Goal: Task Accomplishment & Management: Complete application form

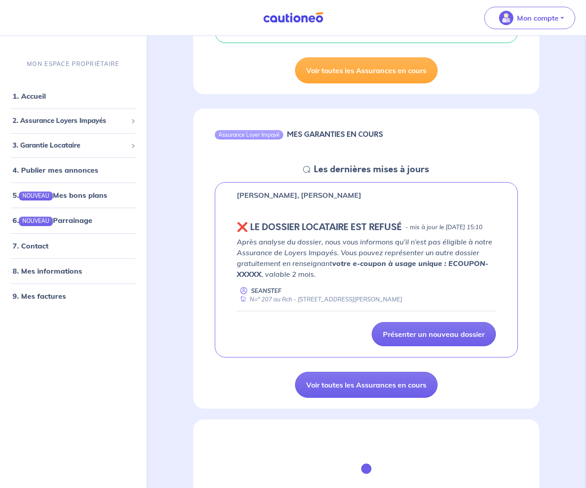
scroll to position [310, 0]
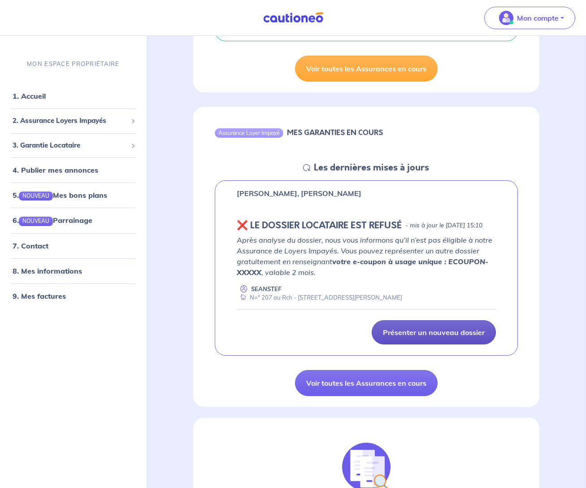
click at [432, 337] on p "Présenter un nouveau dossier" at bounding box center [434, 332] width 102 height 9
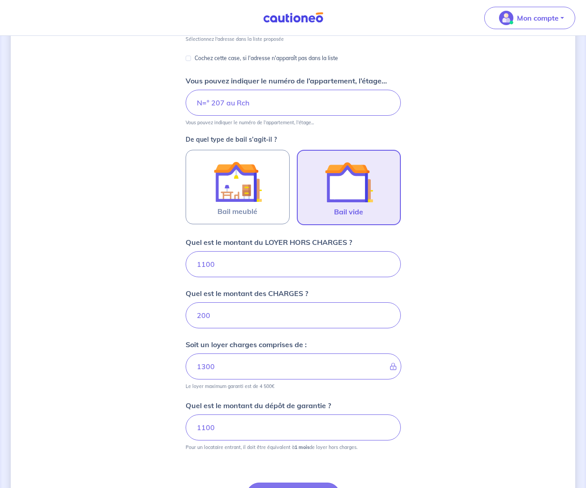
scroll to position [168, 0]
click at [210, 265] on input "1100" at bounding box center [293, 264] width 215 height 26
type input "110"
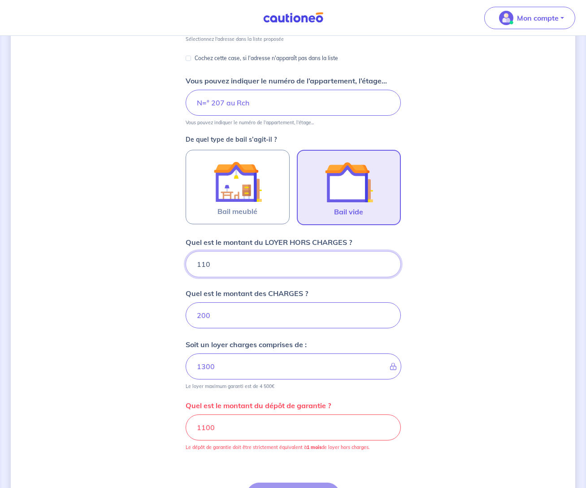
type input "310"
type input "1150"
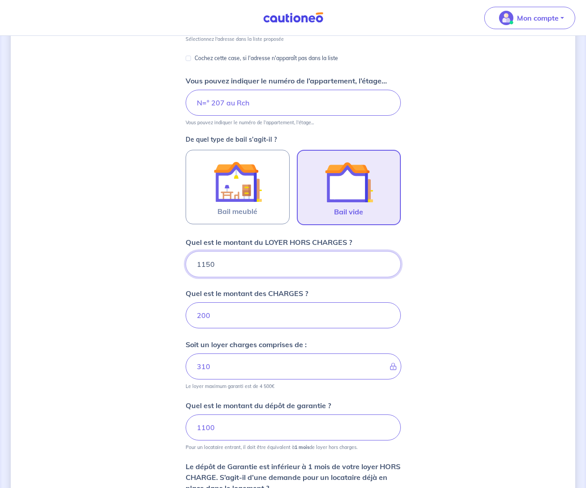
type input "1350"
type input "1150"
click at [205, 315] on input "200" at bounding box center [293, 315] width 215 height 26
type input "20"
type input "1170"
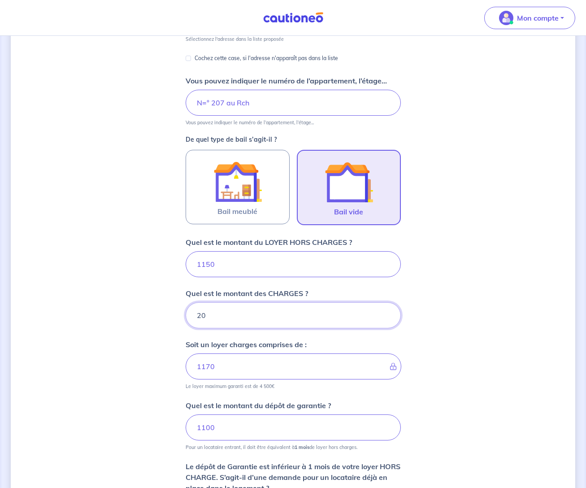
type input "250"
type input "1400"
type input "250"
drag, startPoint x: 210, startPoint y: 429, endPoint x: 205, endPoint y: 454, distance: 25.3
click at [210, 429] on input "1100" at bounding box center [293, 428] width 215 height 26
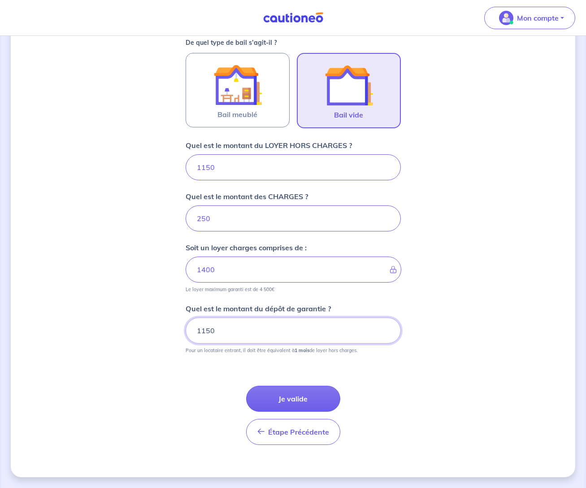
scroll to position [265, 0]
type input "1150"
click at [289, 398] on button "Je valide" at bounding box center [293, 399] width 94 height 26
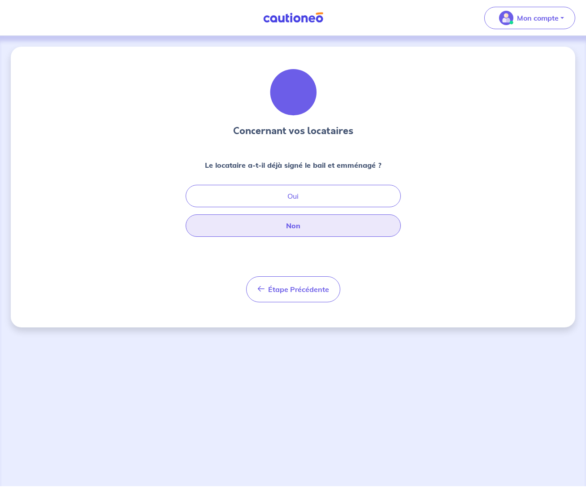
click at [294, 224] on button "Non" at bounding box center [293, 225] width 215 height 22
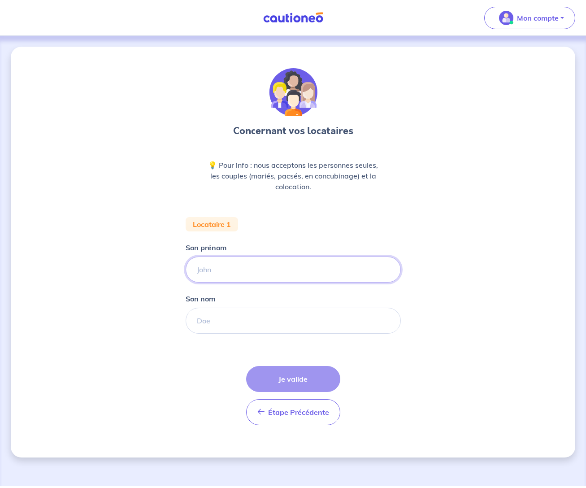
click at [222, 267] on input "Son prénom" at bounding box center [293, 270] width 215 height 26
type input "Armen"
click at [194, 322] on input "Son nom" at bounding box center [293, 321] width 215 height 26
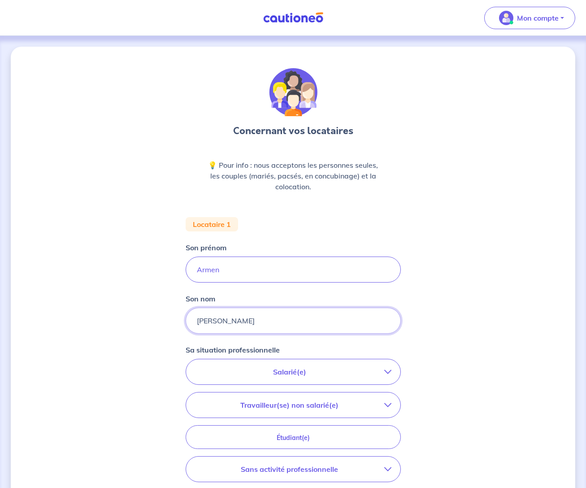
type input "[PERSON_NAME]"
click at [390, 403] on icon "button" at bounding box center [388, 405] width 7 height 7
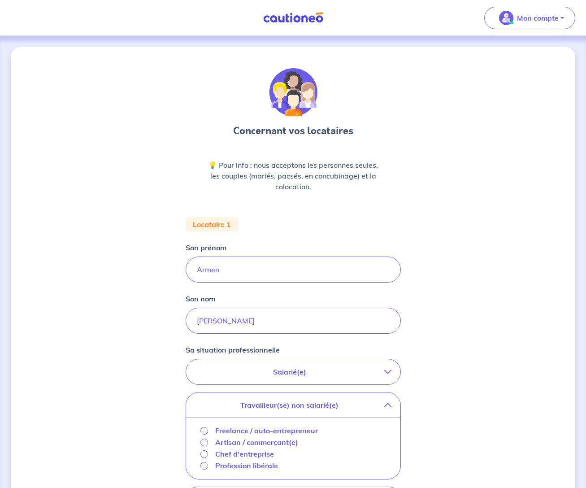
click at [242, 455] on p "Chef d'entreprise" at bounding box center [244, 454] width 59 height 11
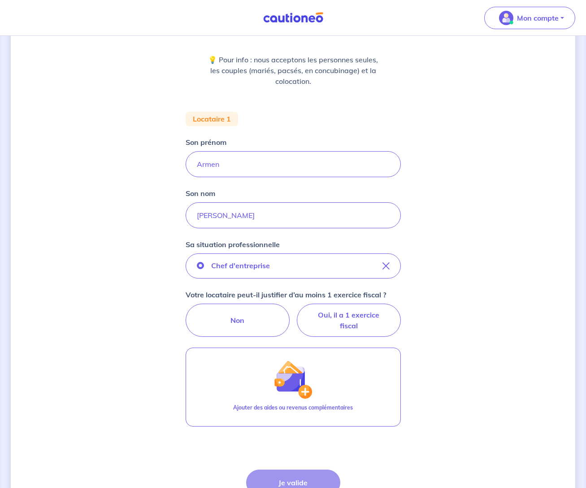
scroll to position [106, 0]
click at [341, 315] on label "Oui, il a 1 exercice fiscal" at bounding box center [349, 319] width 104 height 33
click at [296, 309] on input "Oui, il a 1 exercice fiscal" at bounding box center [293, 306] width 6 height 6
radio input "true"
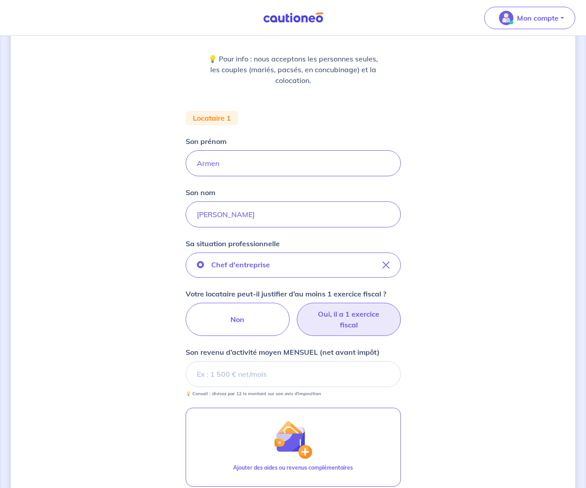
click at [193, 373] on input "Son revenu d’activité moyen MENSUEL (net avant impôt)" at bounding box center [293, 374] width 215 height 26
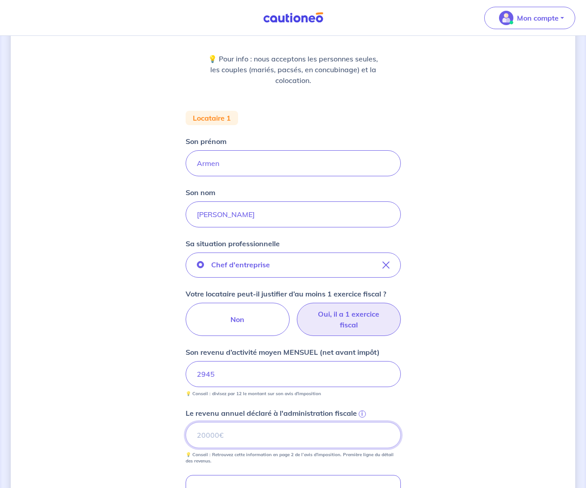
click at [201, 433] on input "Le revenu annuel déclaré à l'administration fiscale i" at bounding box center [293, 435] width 215 height 26
type input "2"
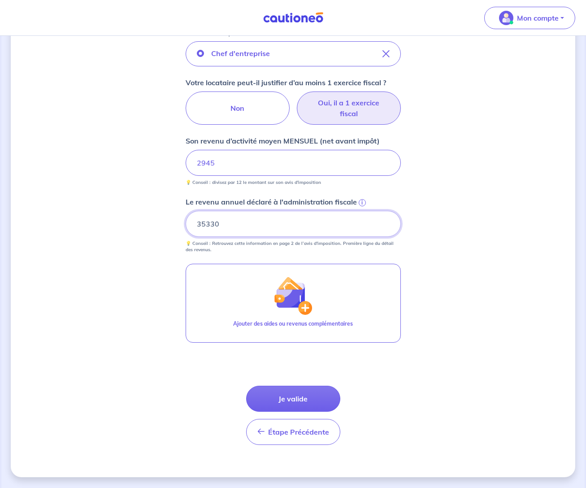
scroll to position [318, 0]
click at [213, 162] on input "2945" at bounding box center [293, 163] width 215 height 26
drag, startPoint x: 224, startPoint y: 223, endPoint x: 181, endPoint y: 222, distance: 42.6
click at [184, 223] on div "Concernant vos locataires 💡 Pour info : nous acceptons les personnes seules, le…" at bounding box center [293, 103] width 565 height 748
type input "53531"
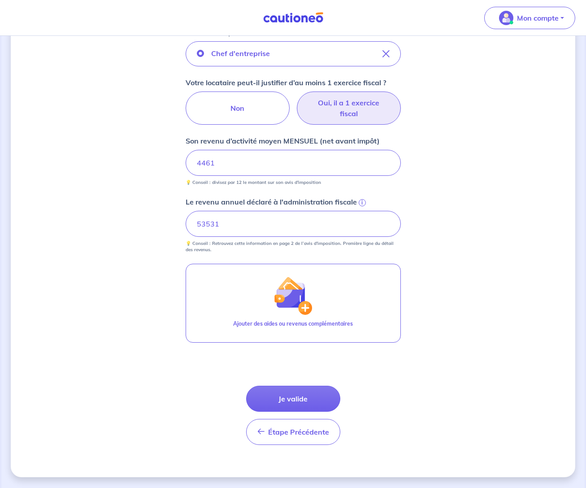
click at [477, 211] on div "Concernant vos locataires 💡 Pour info : nous acceptons les personnes seules, le…" at bounding box center [293, 103] width 565 height 748
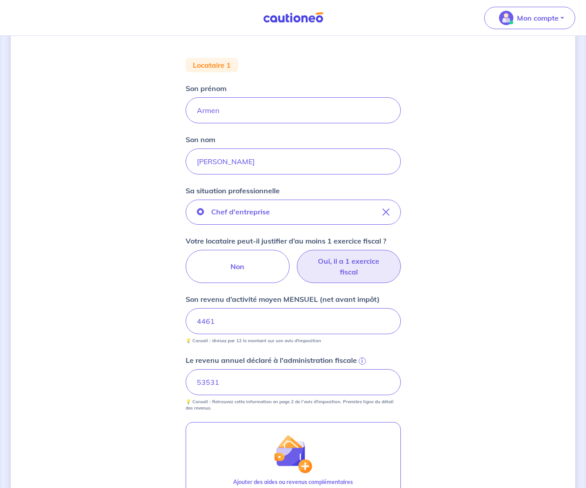
scroll to position [161, 0]
click at [359, 212] on button "Chef d'entreprise" at bounding box center [293, 210] width 215 height 25
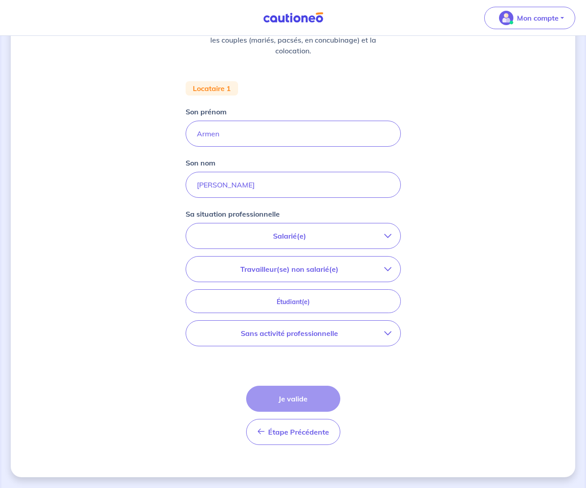
scroll to position [136, 0]
click at [389, 270] on icon "button" at bounding box center [388, 269] width 7 height 7
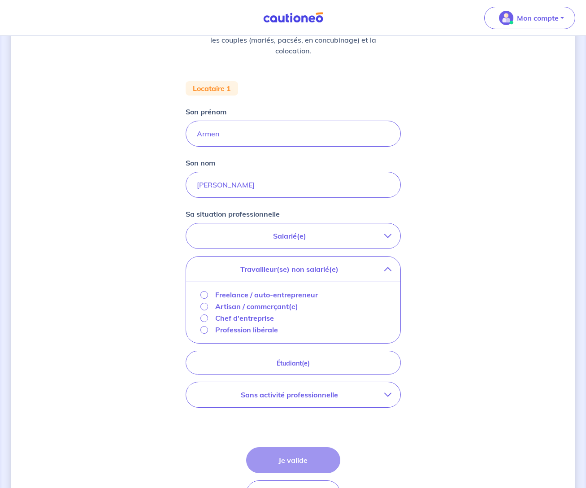
click at [387, 233] on icon "button" at bounding box center [388, 235] width 7 height 7
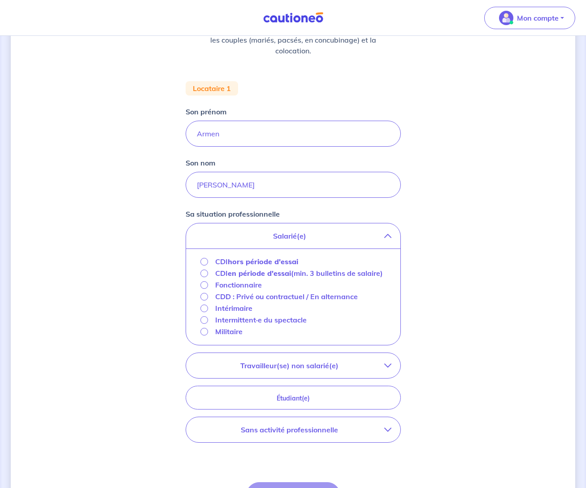
click at [478, 297] on div "Concernant vos locataires 💡 Pour info : nous acceptons les personnes seules, le…" at bounding box center [293, 242] width 565 height 663
click at [389, 234] on icon "button" at bounding box center [388, 235] width 7 height 7
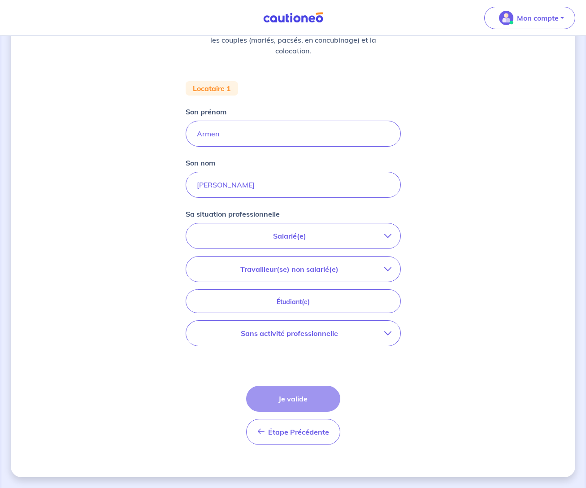
click at [388, 270] on icon "button" at bounding box center [388, 269] width 7 height 7
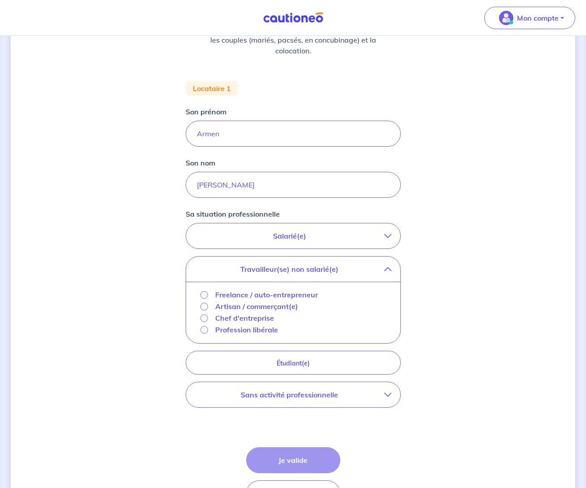
click at [220, 307] on p "Artisan / commerçant(e)" at bounding box center [256, 306] width 83 height 11
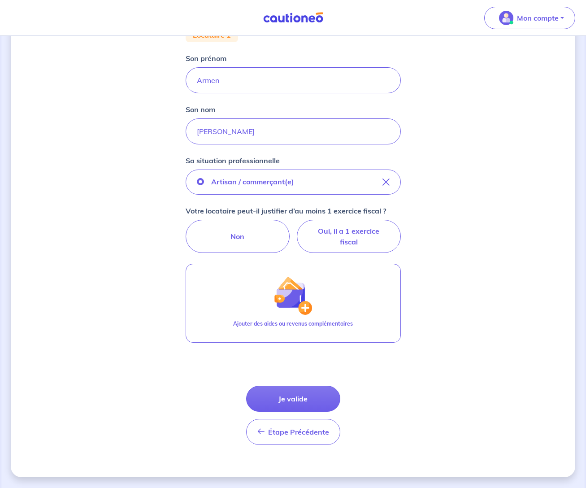
scroll to position [189, 0]
click at [293, 398] on button "Je valide" at bounding box center [293, 399] width 94 height 26
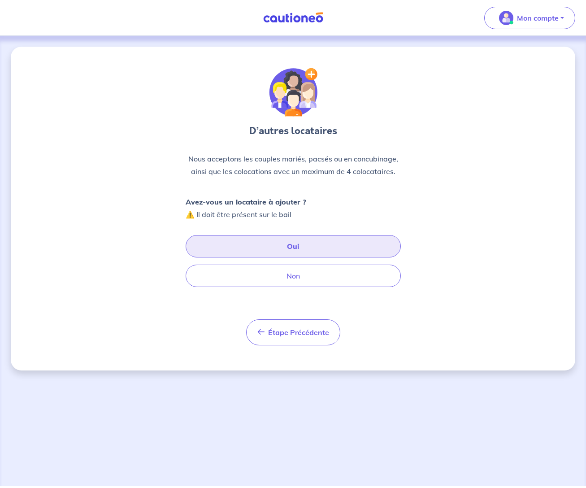
click at [294, 244] on button "Oui" at bounding box center [293, 246] width 215 height 22
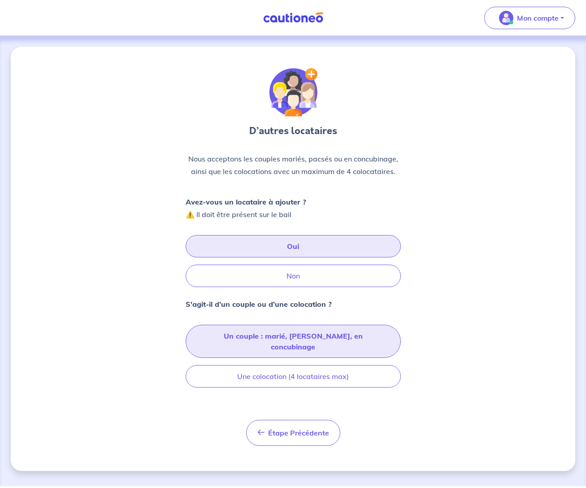
click at [304, 335] on button "Un couple : marié, [PERSON_NAME], en concubinage" at bounding box center [293, 341] width 215 height 33
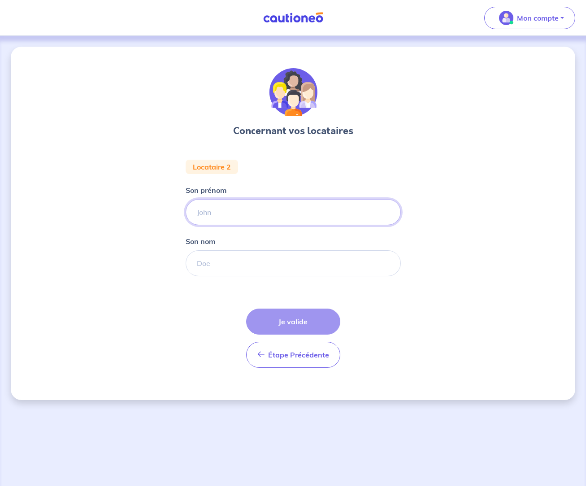
click at [204, 212] on input "Son prénom" at bounding box center [293, 212] width 215 height 26
type input "Alina"
click at [207, 263] on input "Son nom" at bounding box center [293, 263] width 215 height 26
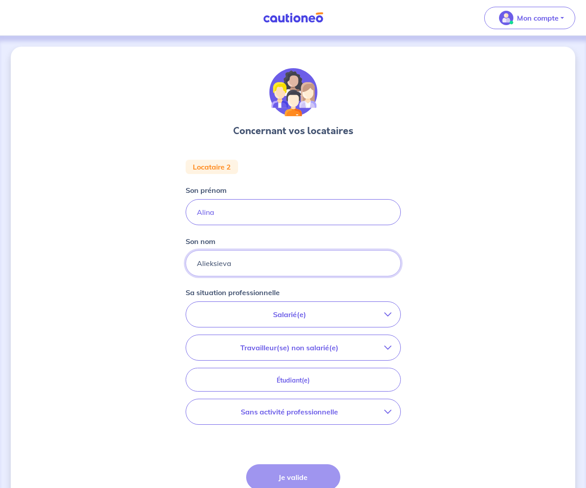
click at [222, 263] on input "Alieksieva" at bounding box center [293, 263] width 215 height 26
type input "Alieksieieva"
click at [322, 410] on p "Sans activité professionnelle" at bounding box center [289, 412] width 189 height 11
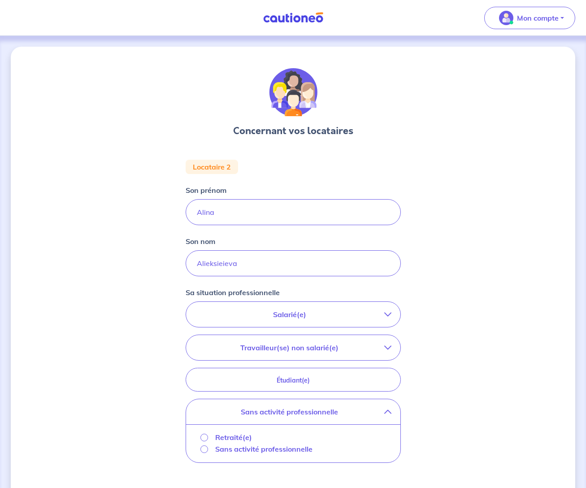
click at [205, 448] on input "Sans activité professionnelle" at bounding box center [205, 450] width 8 height 8
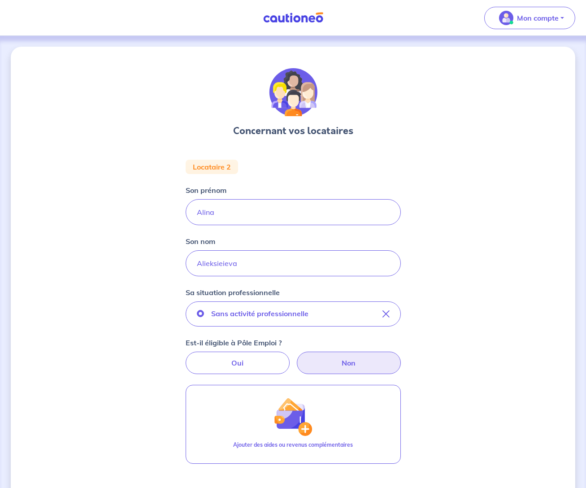
click at [356, 363] on label "Non" at bounding box center [349, 363] width 104 height 22
click at [296, 358] on input "Non" at bounding box center [293, 355] width 6 height 6
radio input "true"
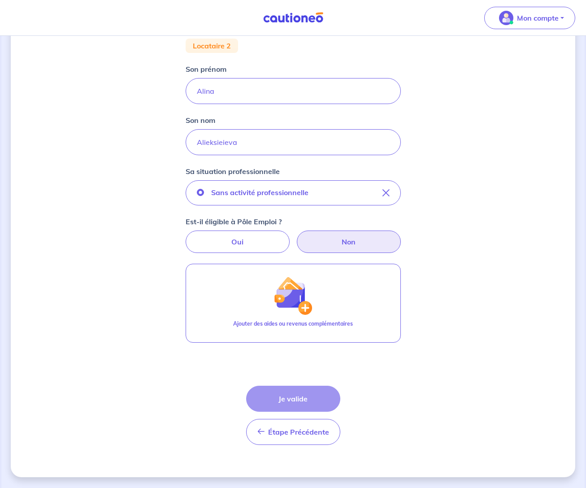
scroll to position [121, 0]
click at [288, 398] on div "Étape Précédente Précédent Je valide Je valide" at bounding box center [293, 415] width 94 height 59
click at [297, 400] on div "Étape Précédente Précédent Je valide Je valide" at bounding box center [293, 415] width 94 height 59
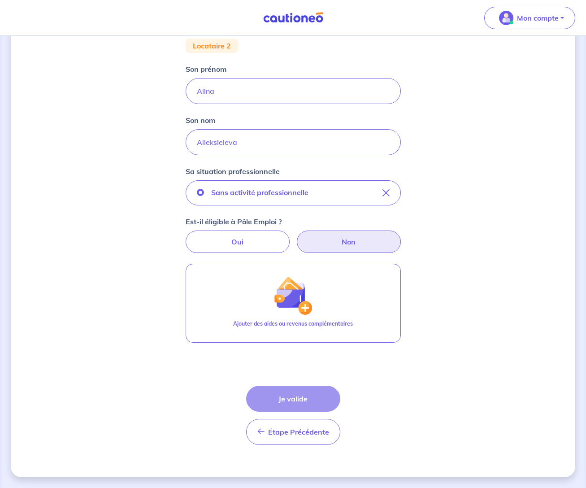
click at [289, 398] on div "Étape Précédente Précédent Je valide Je valide" at bounding box center [293, 415] width 94 height 59
click at [560, 326] on div "Concernant vos locataires Locataire 2 Son prénom [PERSON_NAME] nom [PERSON_NAME…" at bounding box center [293, 202] width 565 height 552
click at [290, 432] on span "Étape Précédente" at bounding box center [298, 432] width 61 height 9
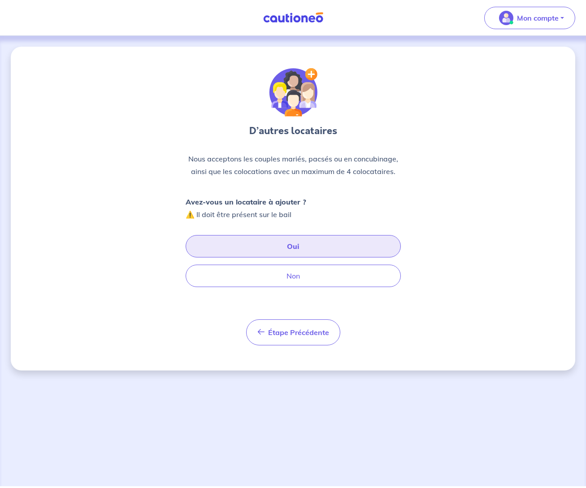
click at [294, 245] on button "Oui" at bounding box center [293, 246] width 215 height 22
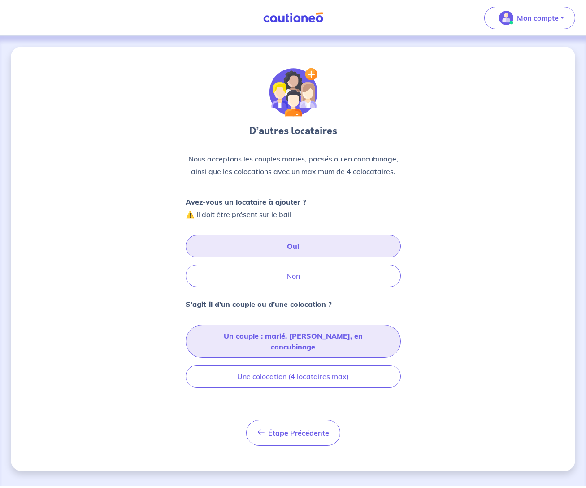
click at [293, 336] on button "Un couple : marié, [PERSON_NAME], en concubinage" at bounding box center [293, 341] width 215 height 33
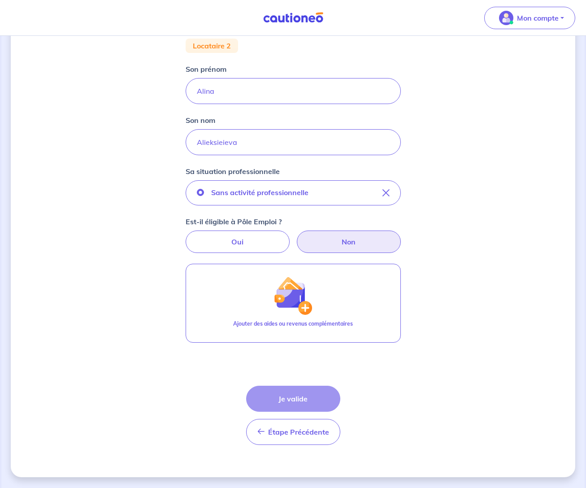
scroll to position [121, 0]
click at [291, 399] on div "Étape Précédente Précédent Je valide Je valide" at bounding box center [293, 415] width 94 height 59
click at [467, 378] on div "Concernant vos locataires Locataire 2 Son prénom [PERSON_NAME] nom [PERSON_NAME…" at bounding box center [293, 202] width 565 height 552
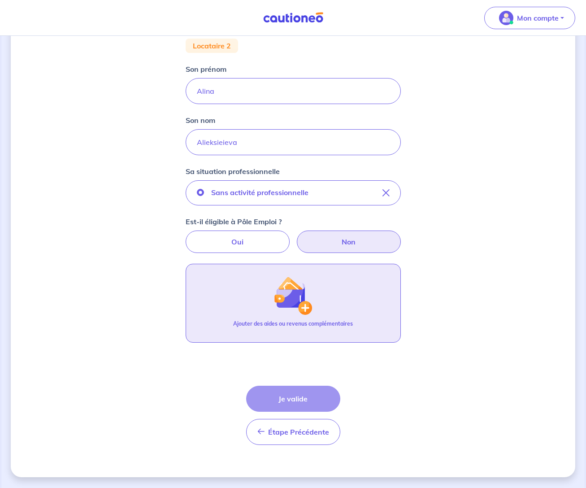
click at [229, 287] on button "Ajouter des aides ou revenus complémentaires" at bounding box center [293, 303] width 215 height 79
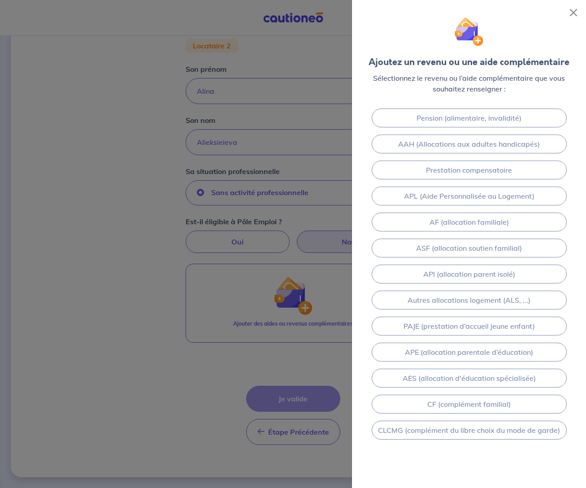
scroll to position [22, 0]
click at [91, 353] on div at bounding box center [293, 244] width 586 height 488
click at [237, 373] on div at bounding box center [293, 244] width 586 height 488
click at [576, 12] on button "Close" at bounding box center [574, 12] width 14 height 14
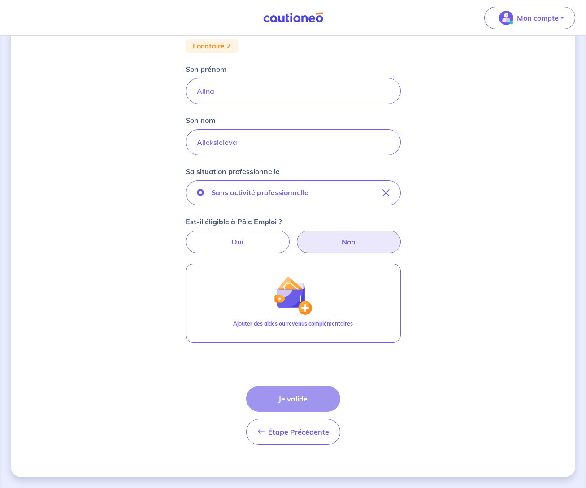
click at [525, 188] on div "Concernant vos locataires Locataire 2 Son prénom [PERSON_NAME] nom [PERSON_NAME…" at bounding box center [293, 202] width 565 height 552
click at [292, 399] on div "Étape Précédente Précédent Je valide Je valide" at bounding box center [293, 415] width 94 height 59
click at [294, 397] on div "Étape Précédente Précédent Je valide Je valide" at bounding box center [293, 415] width 94 height 59
click at [291, 398] on div "Étape Précédente Précédent Je valide Je valide" at bounding box center [293, 415] width 94 height 59
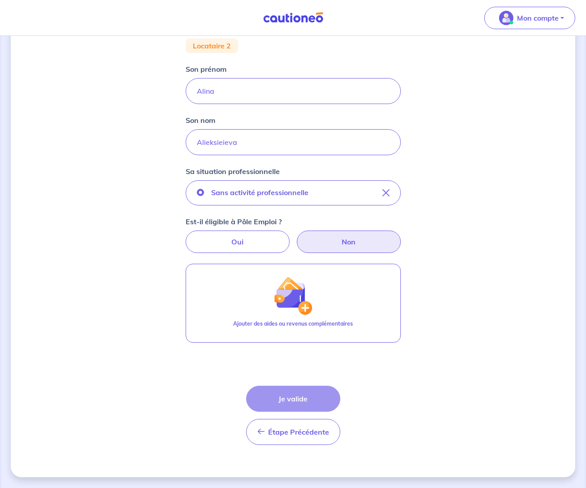
click at [302, 399] on div "Étape Précédente Précédent Je valide Je valide" at bounding box center [293, 415] width 94 height 59
click at [449, 354] on div "Concernant vos locataires Locataire 2 Son prénom [PERSON_NAME] nom [PERSON_NAME…" at bounding box center [293, 202] width 565 height 552
click at [283, 430] on span "Étape Précédente" at bounding box center [298, 432] width 61 height 9
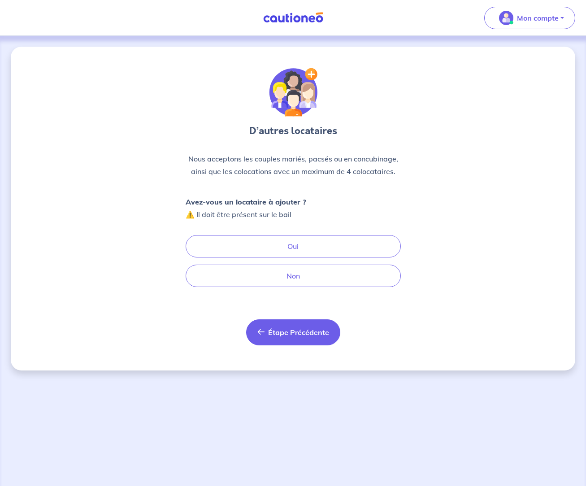
click at [261, 333] on icon "button" at bounding box center [261, 331] width 7 height 7
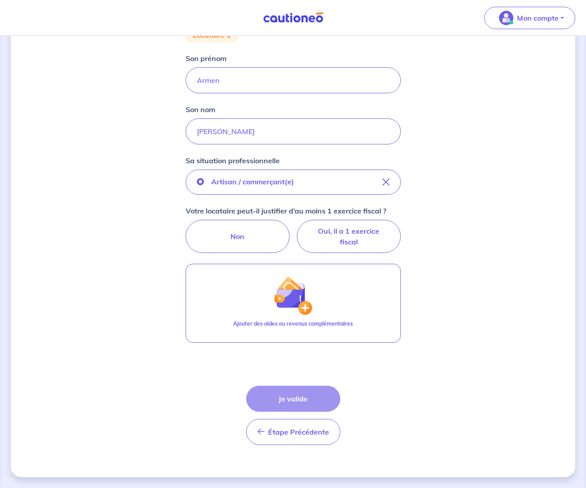
scroll to position [189, 0]
click at [289, 395] on div "Étape Précédente Précédent Je valide Je valide" at bounding box center [293, 415] width 94 height 59
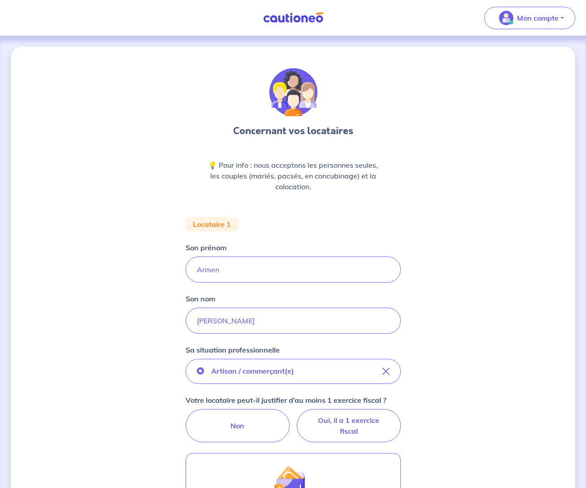
scroll to position [0, 0]
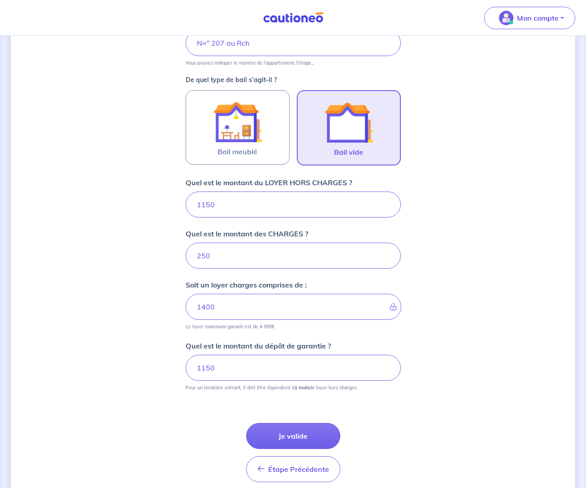
scroll to position [265, 0]
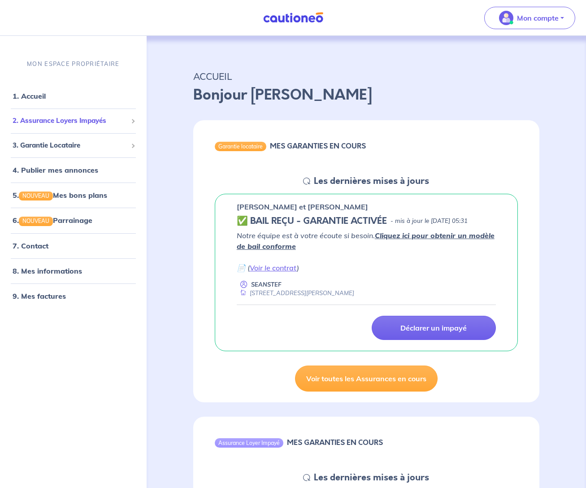
click at [44, 120] on span "2. Assurance Loyers Impayés" at bounding box center [70, 121] width 115 height 10
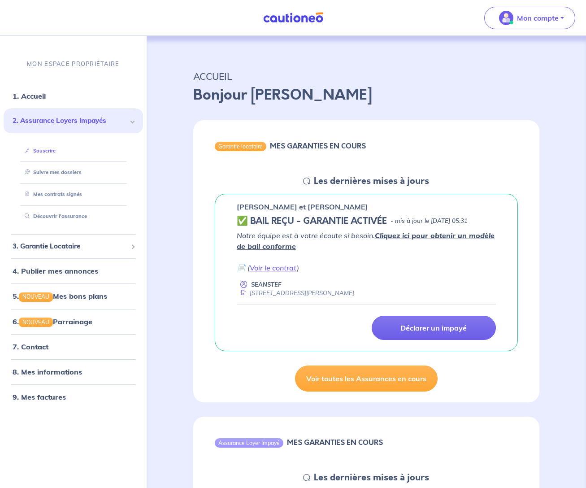
click at [49, 151] on link "Souscrire" at bounding box center [38, 150] width 35 height 6
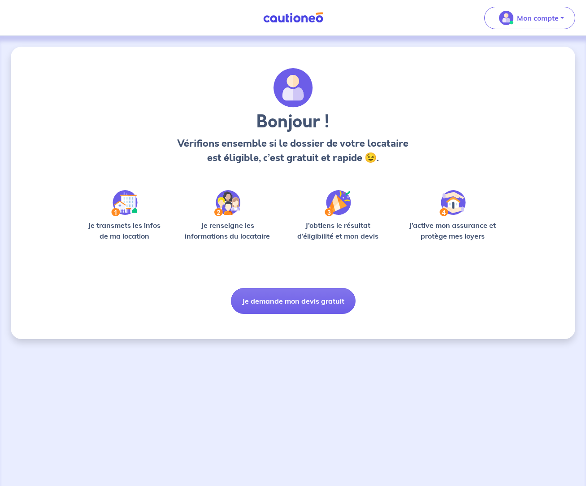
click at [126, 201] on img at bounding box center [124, 203] width 26 height 26
click at [120, 226] on p "Je transmets les infos de ma location" at bounding box center [124, 231] width 83 height 22
click at [299, 300] on button "Je demande mon devis gratuit" at bounding box center [293, 301] width 125 height 26
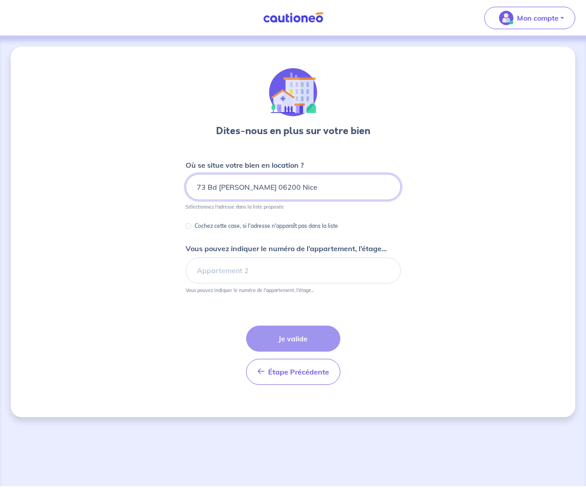
click at [274, 186] on input "73 Bd Edouard Herriot 06200 Nice" at bounding box center [293, 187] width 215 height 26
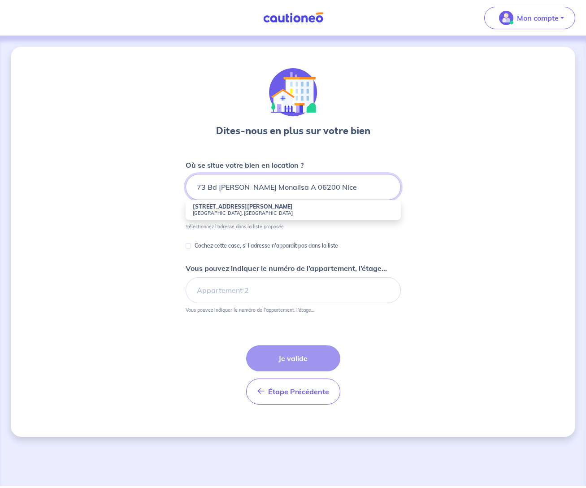
type input "73 Bd Edouard Herriot Monalisa A 06200 Nice"
click at [188, 246] on input "Cochez cette case, si l'adresse n'apparaît pas dans la liste" at bounding box center [188, 245] width 5 height 5
checkbox input "true"
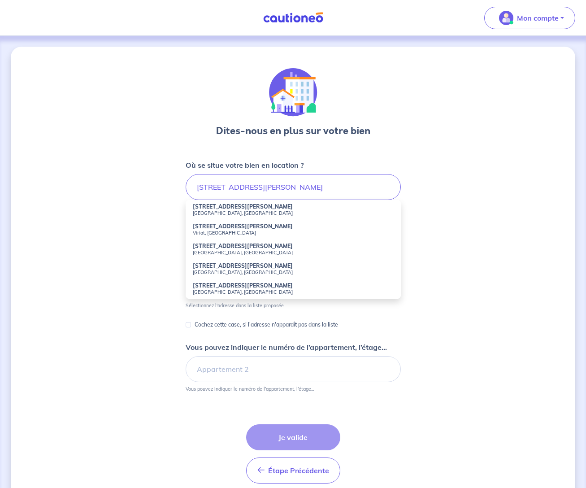
click at [207, 208] on strong "73 Boulevard Edouard Herriot" at bounding box center [243, 206] width 100 height 7
type input "73 Boulevard Edouard Herriot, Nice, France"
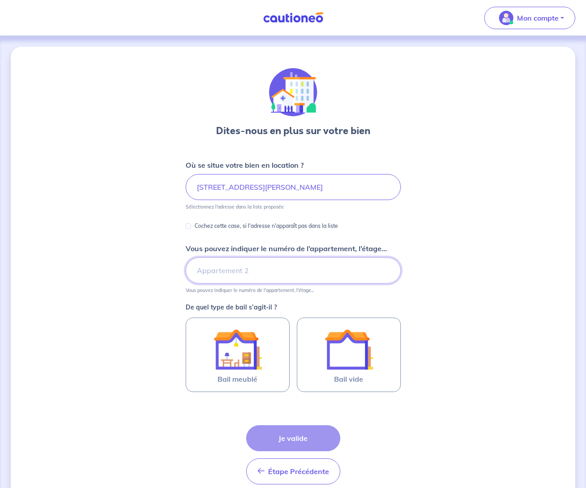
click at [203, 270] on input "Vous pouvez indiquer le numéro de l’appartement, l’étage..." at bounding box center [293, 271] width 215 height 26
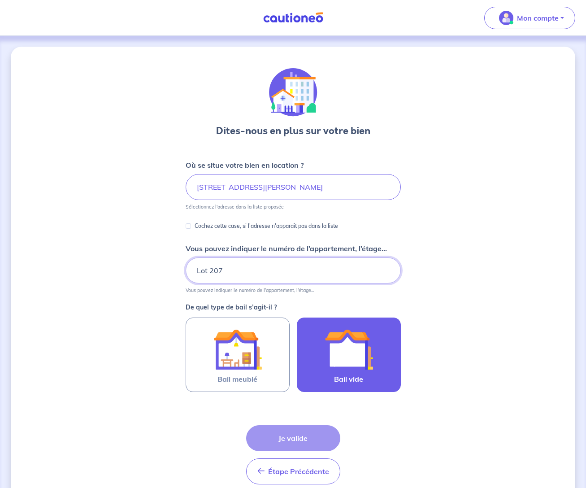
type input "Lot 207"
click at [347, 357] on img at bounding box center [349, 349] width 48 height 48
click at [0, 0] on input "Bail vide" at bounding box center [0, 0] width 0 height 0
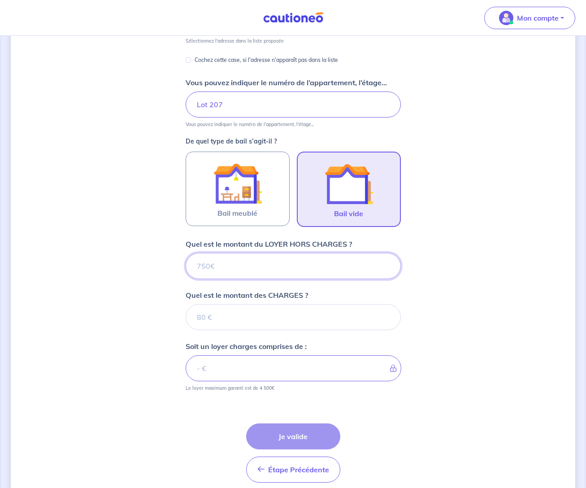
scroll to position [204, 0]
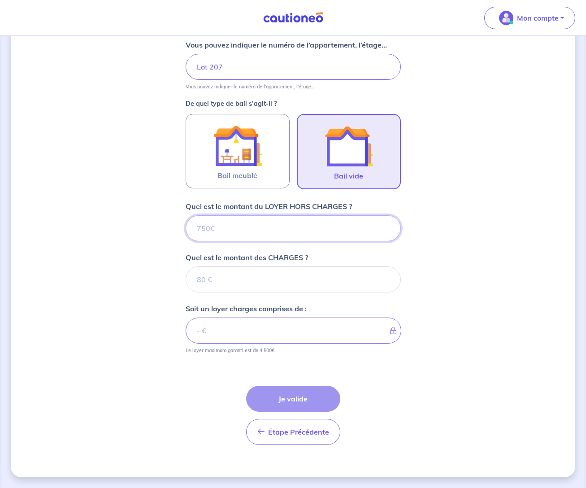
click at [198, 229] on input "Quel est le montant du LOYER HORS CHARGES ?" at bounding box center [293, 228] width 215 height 26
click at [203, 225] on input "Quel est le montant du LOYER HORS CHARGES ?" at bounding box center [293, 228] width 215 height 26
type input "1"
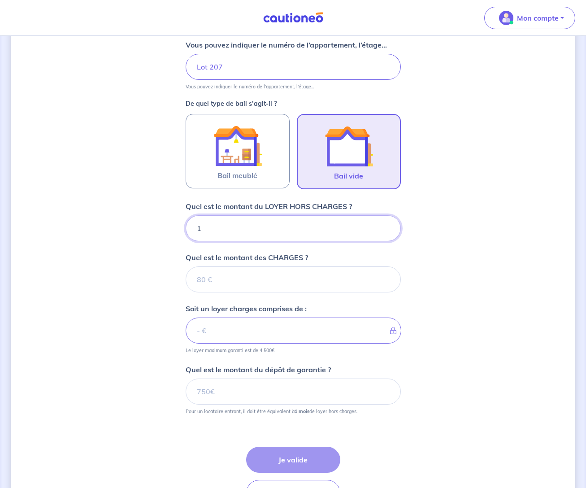
type input "11"
type input "115"
type input "1150"
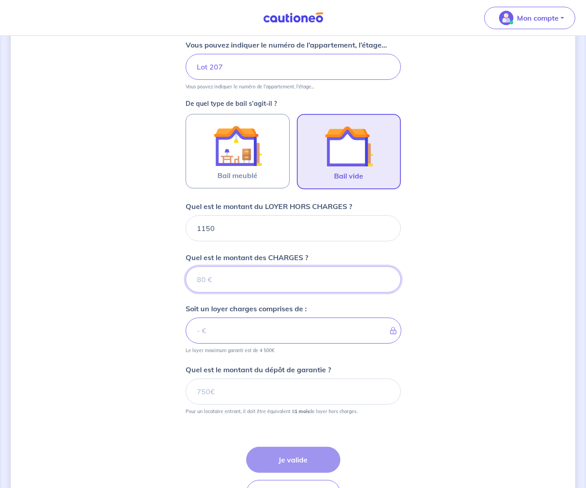
click at [199, 282] on input "Quel est le montant des CHARGES ?" at bounding box center [293, 280] width 215 height 26
drag, startPoint x: 213, startPoint y: 280, endPoint x: 183, endPoint y: 279, distance: 29.6
click at [183, 280] on div "Dites-nous en plus sur votre bien Où se situe votre bien en location ? 73 Boule…" at bounding box center [293, 190] width 565 height 695
type input "25"
type input "1175"
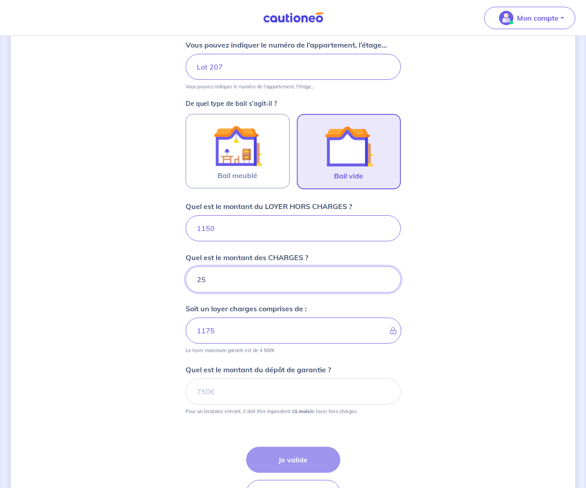
type input "250"
type input "1400"
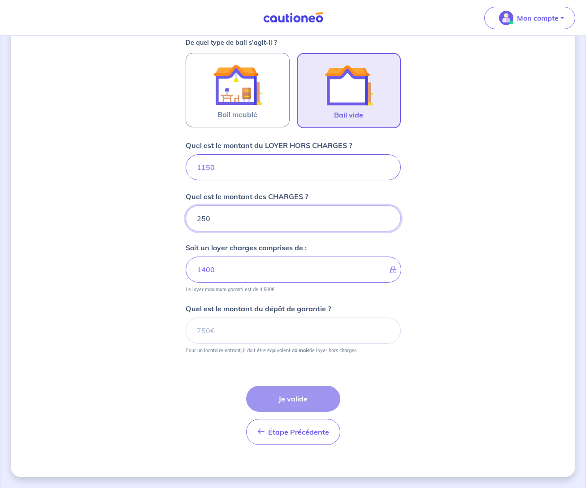
scroll to position [265, 0]
type input "250"
click at [212, 332] on input "Quel est le montant du dépôt de garantie ?" at bounding box center [293, 331] width 215 height 26
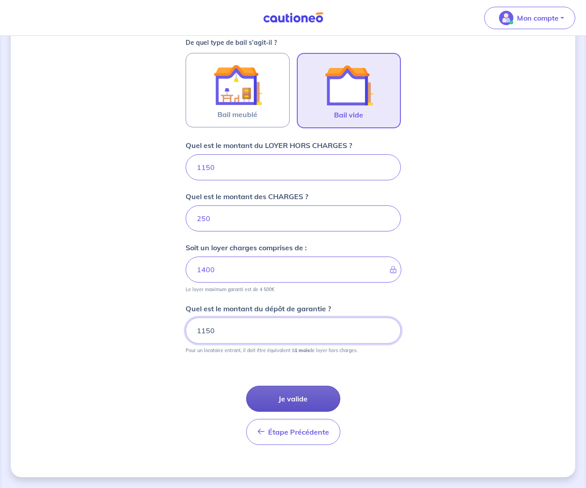
type input "1150"
click at [295, 398] on button "Je valide" at bounding box center [293, 399] width 94 height 26
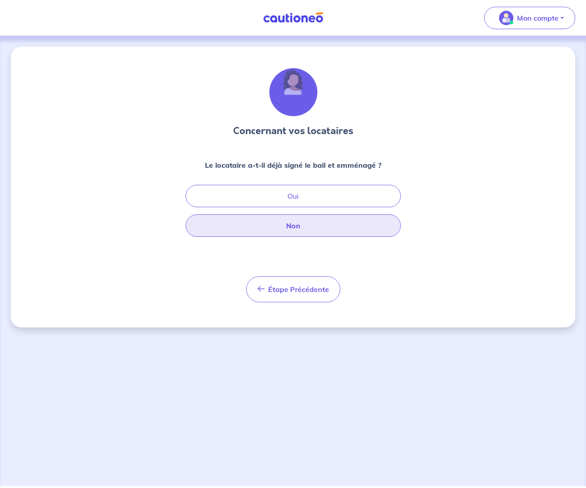
click at [294, 223] on button "Non" at bounding box center [293, 225] width 215 height 22
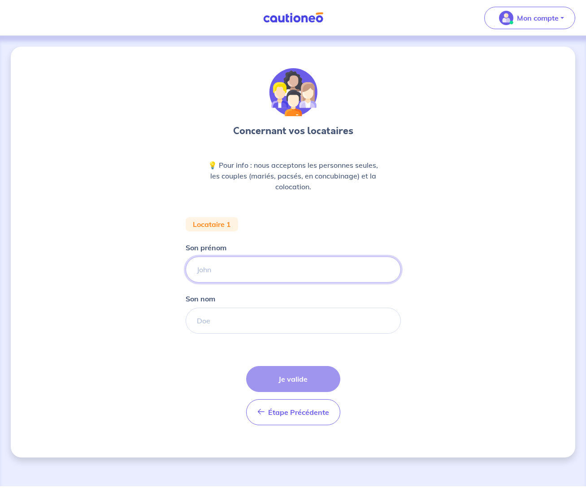
click at [197, 270] on input "Son prénom" at bounding box center [293, 270] width 215 height 26
type input "Armen"
click at [206, 322] on input "Son nom" at bounding box center [293, 321] width 215 height 26
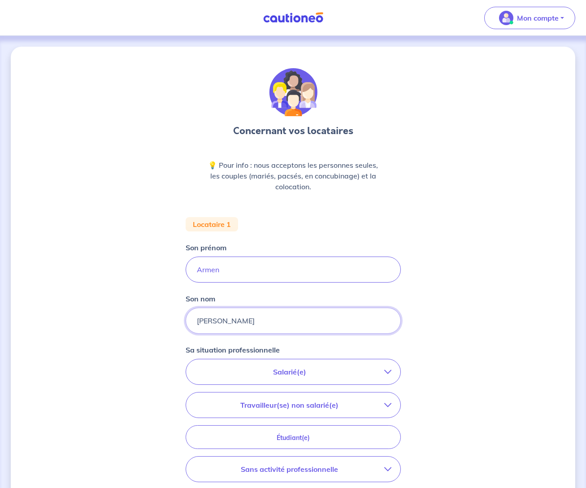
type input "[PERSON_NAME]"
click at [387, 405] on icon "button" at bounding box center [388, 405] width 7 height 7
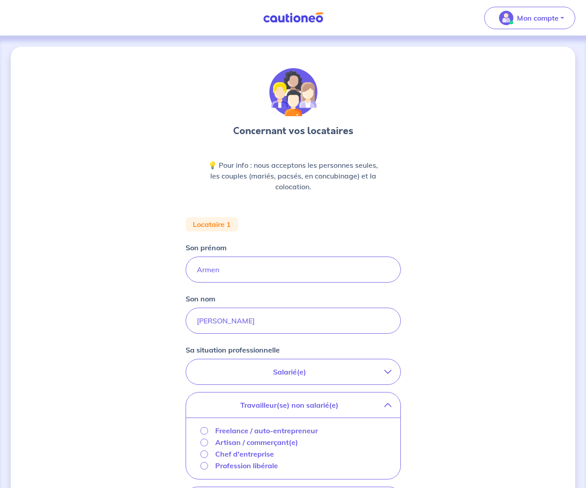
click at [224, 431] on p "Freelance / auto-entrepreneur" at bounding box center [266, 430] width 103 height 11
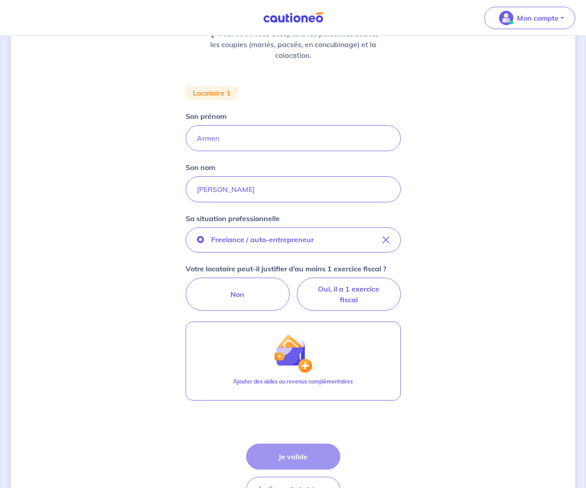
scroll to position [167, 0]
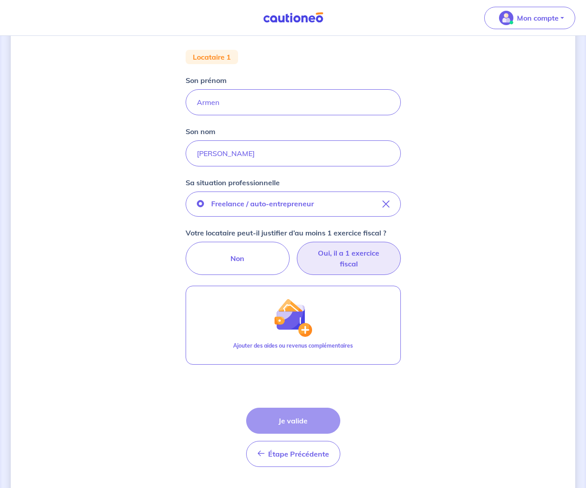
click at [341, 257] on label "Oui, il a 1 exercice fiscal" at bounding box center [349, 258] width 104 height 33
click at [296, 248] on input "Oui, il a 1 exercice fiscal" at bounding box center [293, 245] width 6 height 6
radio input "true"
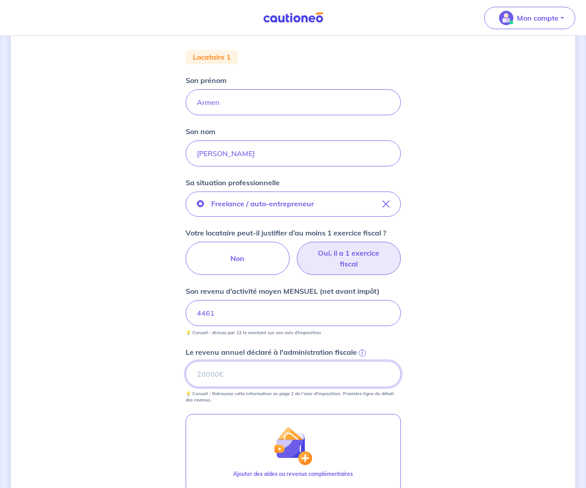
click at [201, 377] on input "Le revenu annuel déclaré à l'administration fiscale i" at bounding box center [293, 374] width 215 height 26
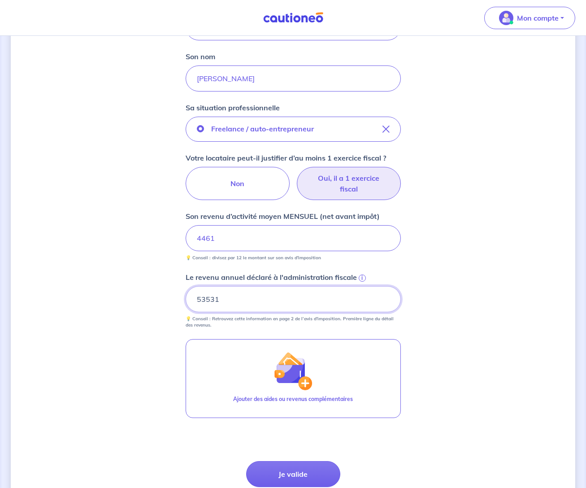
scroll to position [275, 0]
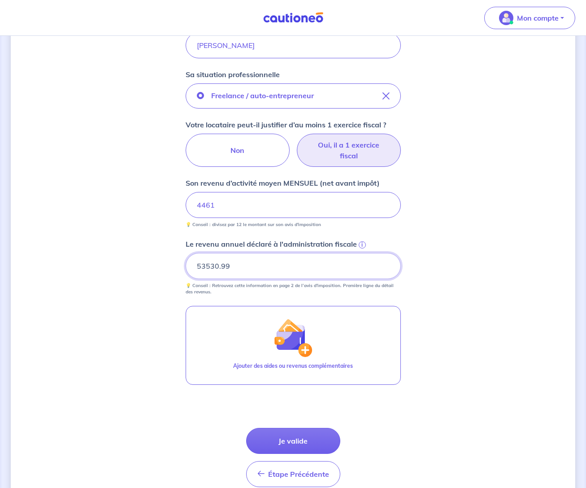
click at [385, 269] on input "53530.99" at bounding box center [293, 266] width 215 height 26
type input "53531"
click at [386, 262] on input "53531" at bounding box center [293, 266] width 215 height 26
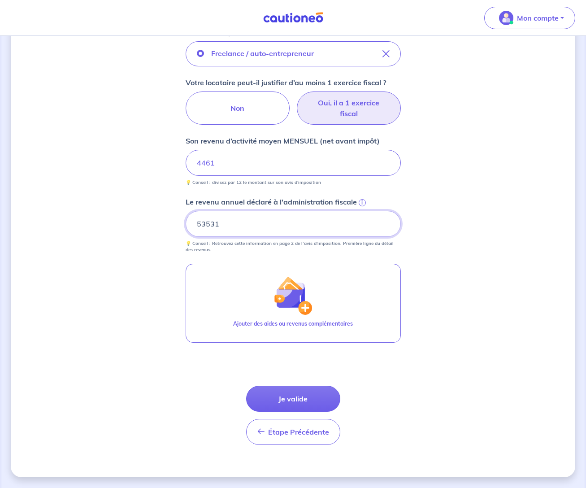
scroll to position [318, 0]
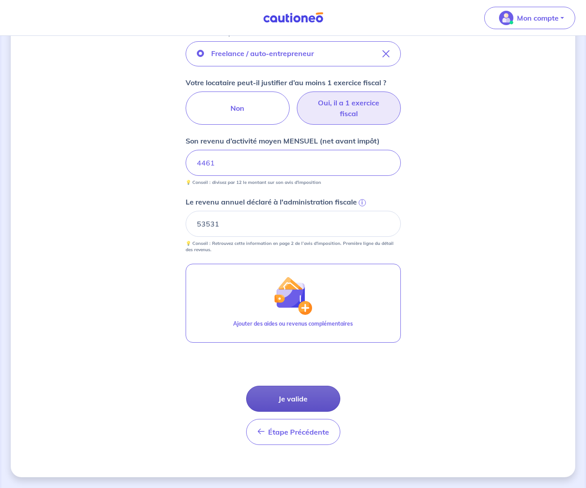
click at [288, 396] on button "Je valide" at bounding box center [293, 399] width 94 height 26
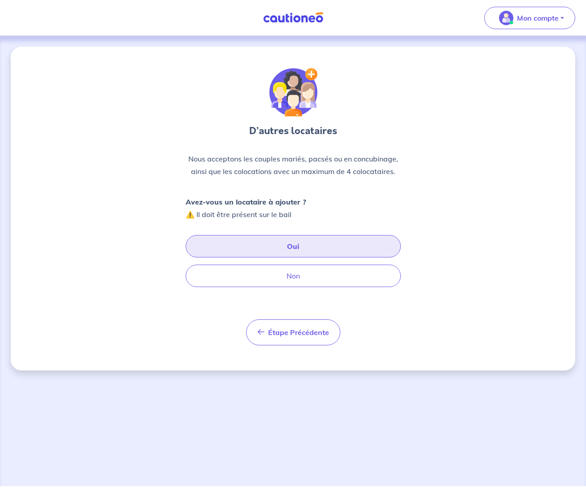
click at [297, 245] on button "Oui" at bounding box center [293, 246] width 215 height 22
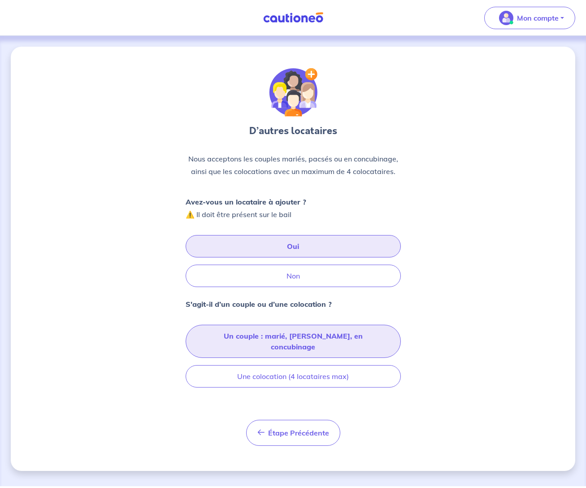
click at [296, 334] on button "Un couple : marié, [PERSON_NAME], en concubinage" at bounding box center [293, 341] width 215 height 33
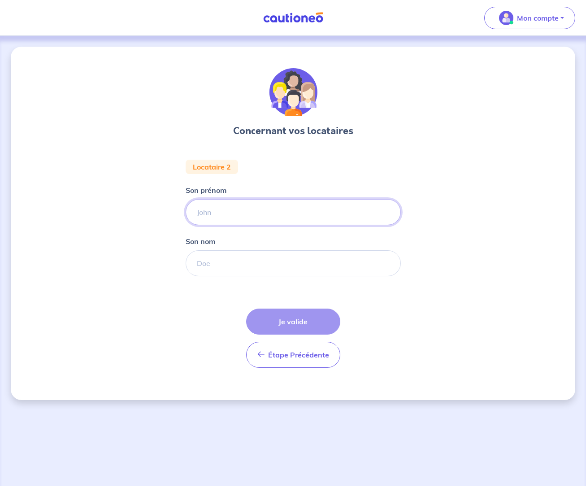
click at [210, 210] on input "Son prénom" at bounding box center [293, 212] width 215 height 26
type input "Alina"
click at [200, 266] on input "Son nom" at bounding box center [293, 263] width 215 height 26
click at [202, 264] on input "Son nom" at bounding box center [293, 263] width 215 height 26
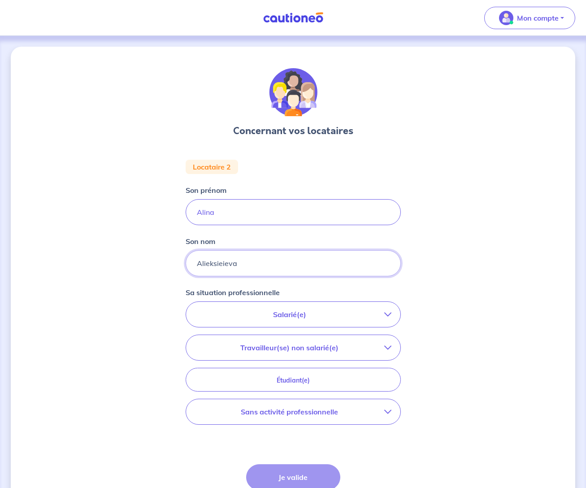
type input "Alieksieieva"
click at [275, 413] on p "Sans activité professionnelle" at bounding box center [289, 412] width 189 height 11
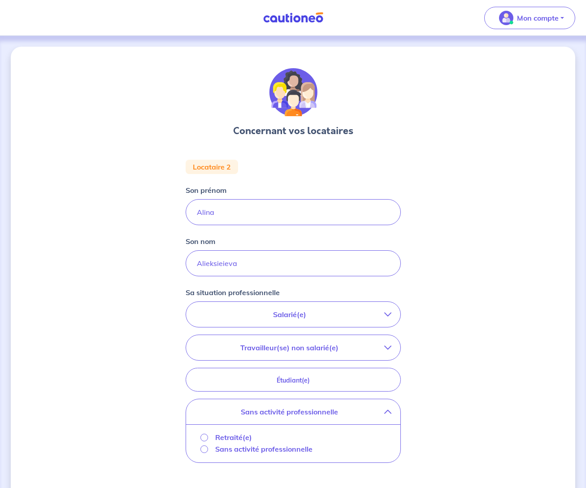
click at [204, 448] on input "Sans activité professionnelle" at bounding box center [205, 450] width 8 height 8
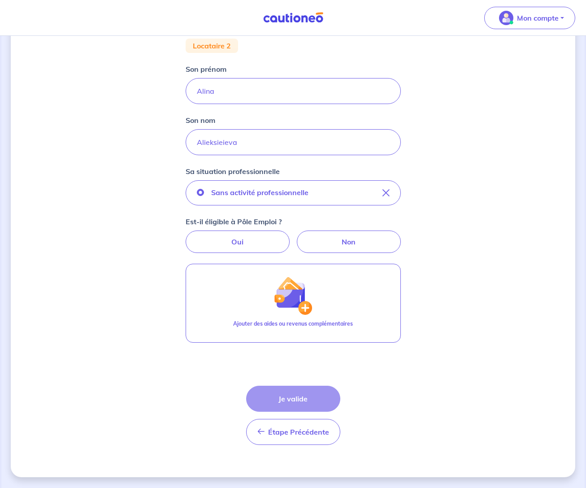
scroll to position [121, 0]
click at [347, 239] on label "Non" at bounding box center [349, 242] width 104 height 22
click at [296, 236] on input "Non" at bounding box center [293, 234] width 6 height 6
radio input "true"
click at [298, 398] on div "Étape Précédente Précédent Je valide Je valide" at bounding box center [293, 415] width 94 height 59
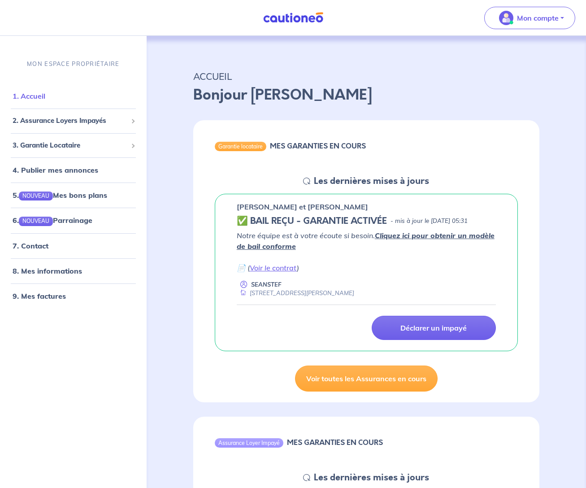
click at [41, 95] on link "1. Accueil" at bounding box center [29, 96] width 33 height 9
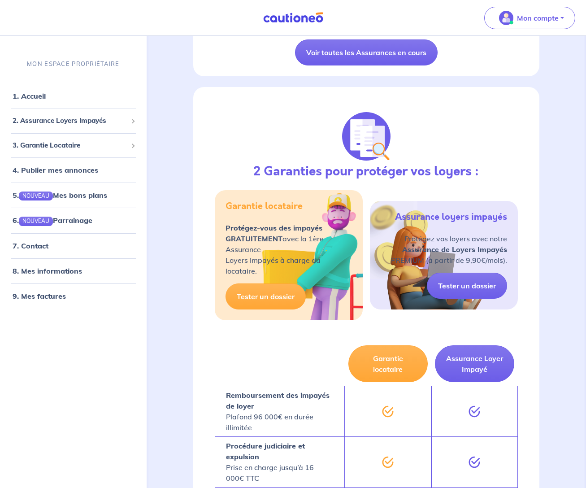
scroll to position [639, 0]
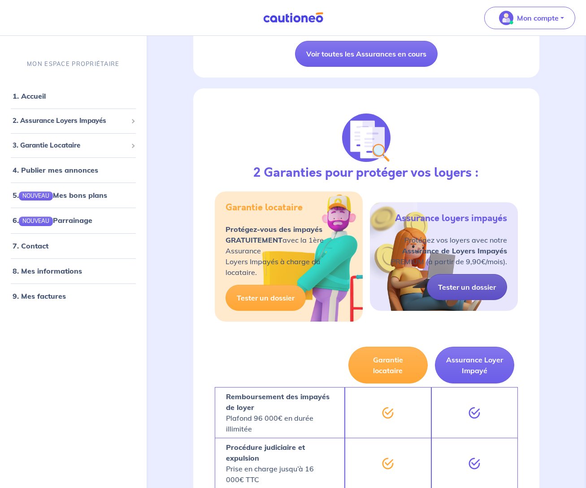
click at [463, 289] on link "Tester un dossier" at bounding box center [467, 287] width 80 height 26
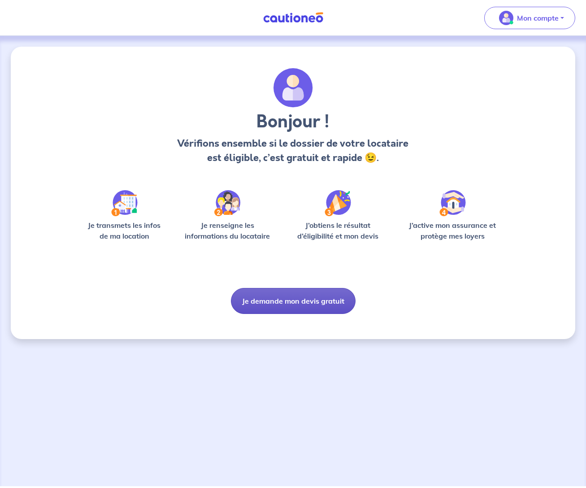
click at [293, 301] on button "Je demande mon devis gratuit" at bounding box center [293, 301] width 125 height 26
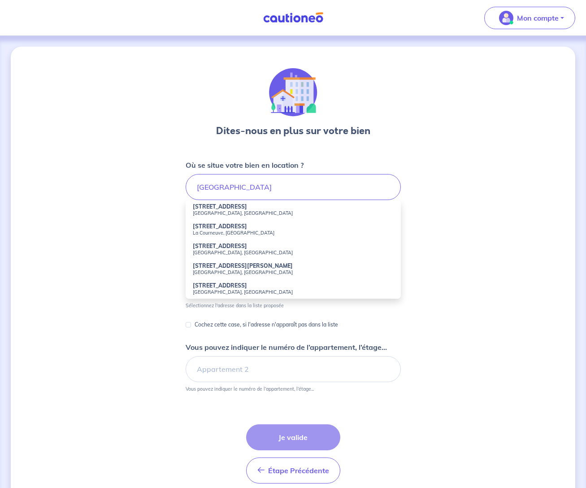
click at [210, 269] on small "Nice, France" at bounding box center [293, 272] width 201 height 6
type input "73 Boulevard Edouard Herriot, Nice, France"
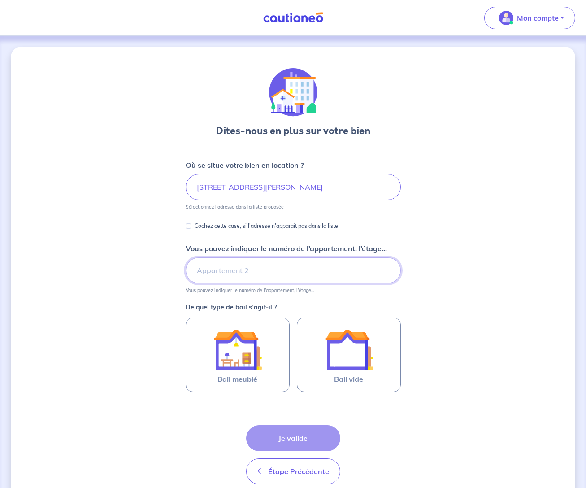
click at [222, 268] on input "Vous pouvez indiquer le numéro de l’appartement, l’étage..." at bounding box center [293, 271] width 215 height 26
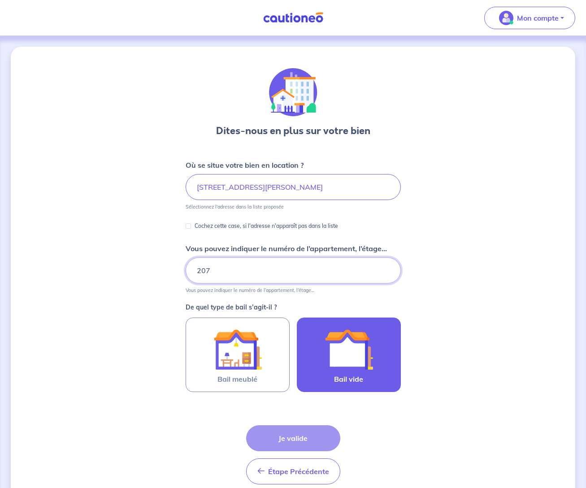
type input "207"
click at [358, 353] on img at bounding box center [349, 349] width 48 height 48
click at [0, 0] on input "Bail vide" at bounding box center [0, 0] width 0 height 0
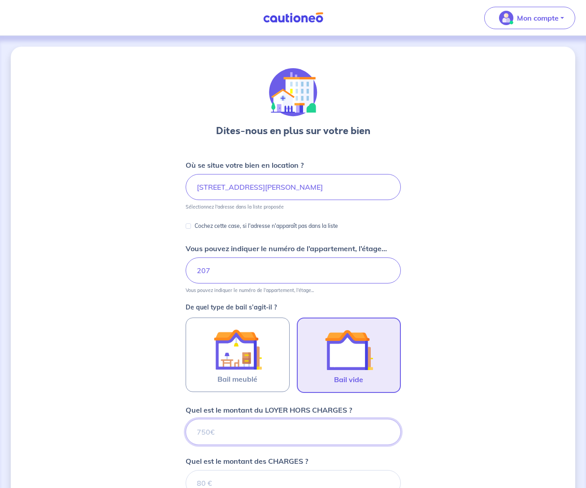
scroll to position [204, 0]
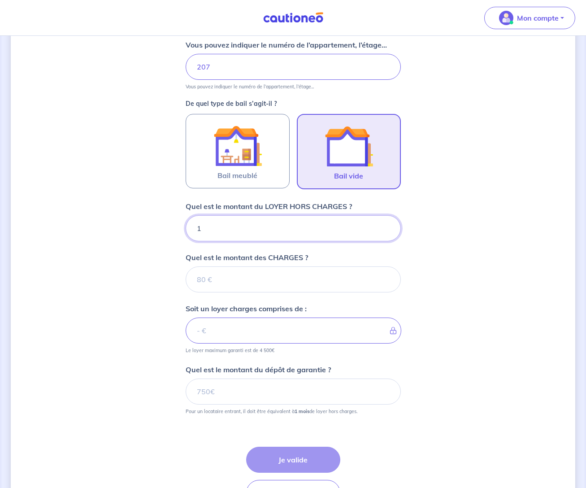
type input "11"
type input "115"
type input "1150"
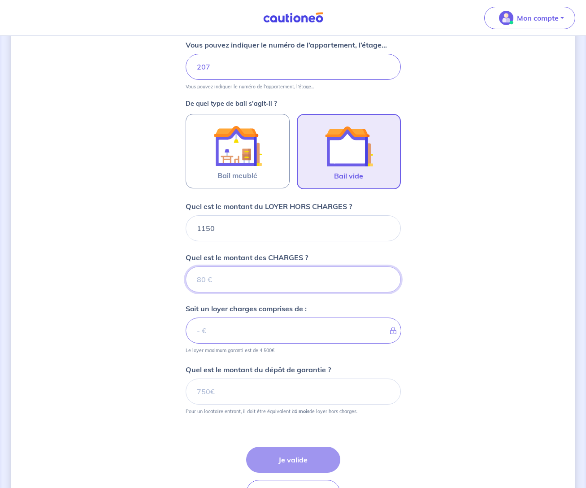
click at [201, 280] on input "Quel est le montant des CHARGES ?" at bounding box center [293, 280] width 215 height 26
type input "25"
type input "1175"
type input "250"
type input "1400"
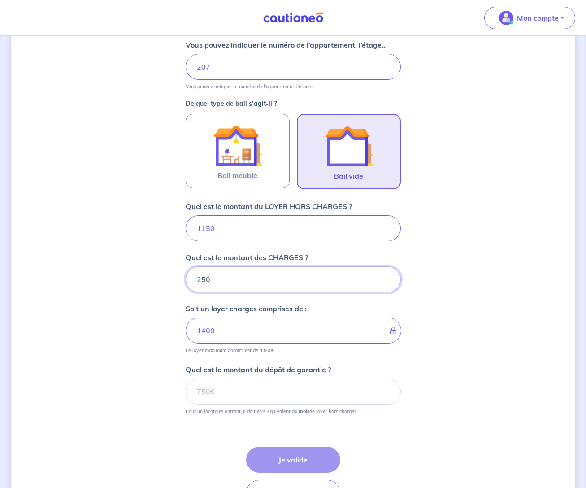
type input "250"
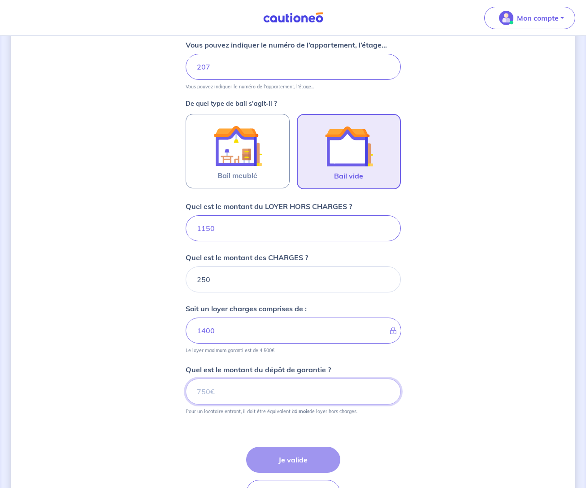
click at [214, 390] on input "Quel est le montant du dépôt de garantie ?" at bounding box center [293, 392] width 215 height 26
type input "1150"
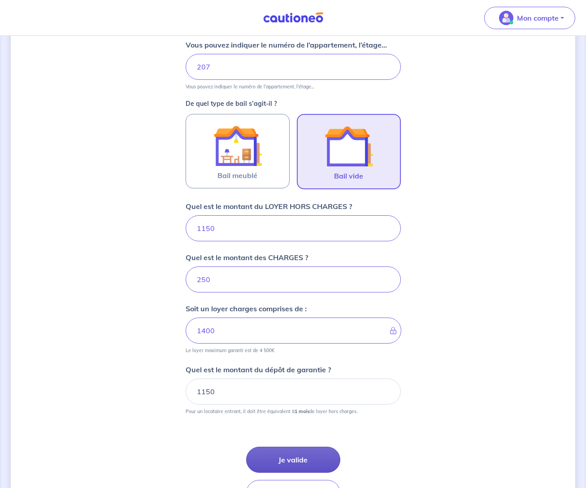
click at [295, 458] on button "Je valide" at bounding box center [293, 460] width 94 height 26
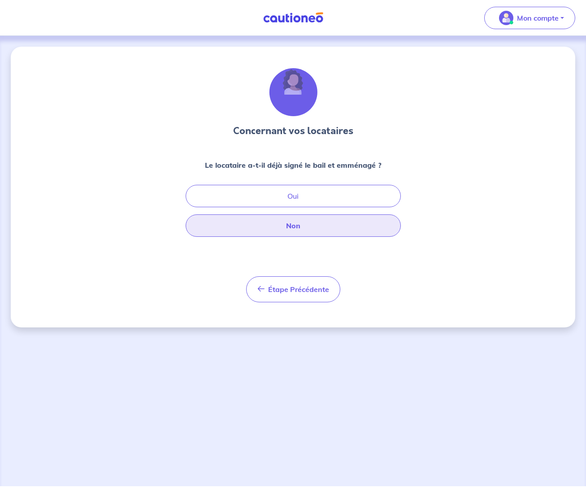
click at [295, 226] on button "Non" at bounding box center [293, 225] width 215 height 22
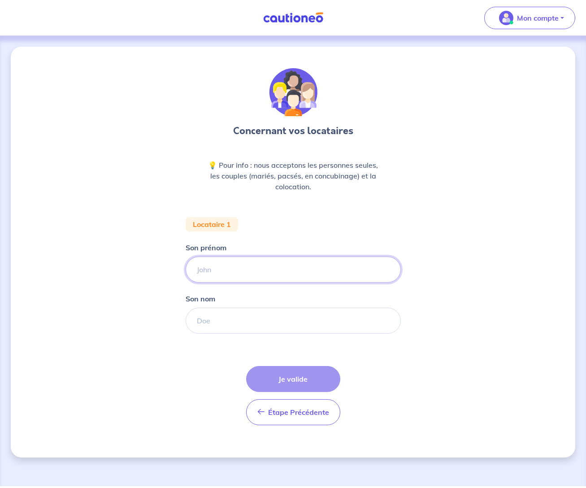
click at [201, 268] on input "Son prénom" at bounding box center [293, 270] width 215 height 26
type input "Armen"
click at [205, 324] on input "Son nom" at bounding box center [293, 321] width 215 height 26
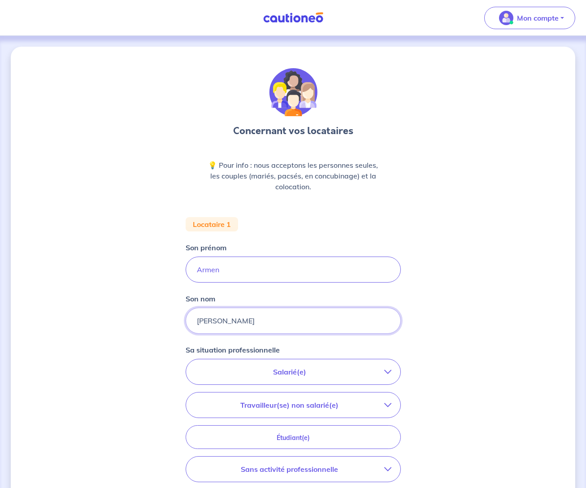
type input "[PERSON_NAME]"
click at [390, 403] on icon "button" at bounding box center [388, 405] width 7 height 7
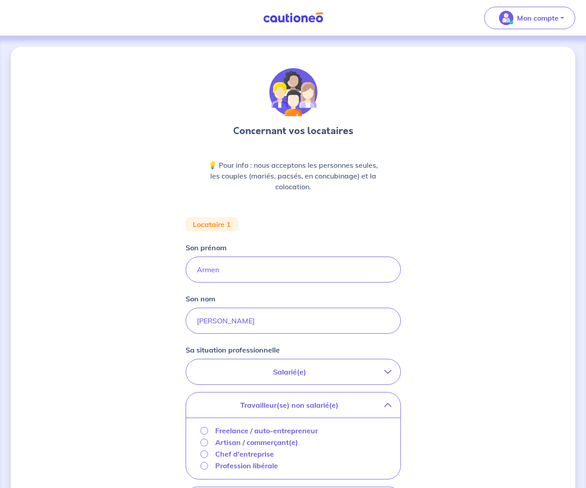
click at [294, 432] on p "Freelance / auto-entrepreneur" at bounding box center [266, 430] width 103 height 11
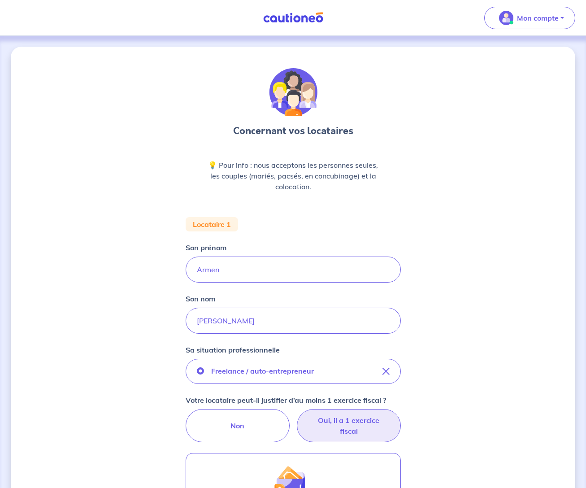
click at [347, 428] on label "Oui, il a 1 exercice fiscal" at bounding box center [349, 425] width 104 height 33
click at [296, 415] on input "Oui, il a 1 exercice fiscal" at bounding box center [293, 412] width 6 height 6
radio input "true"
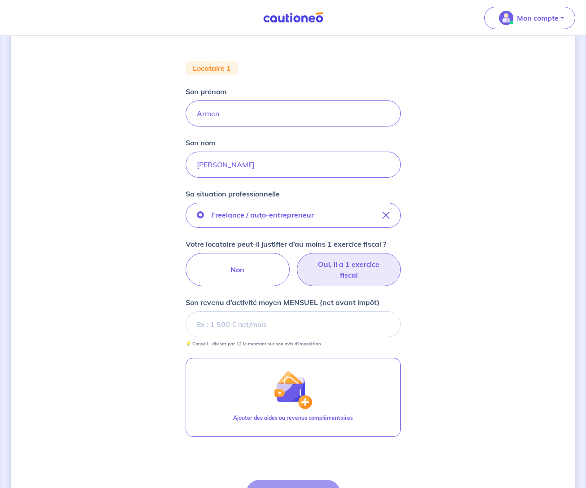
scroll to position [157, 0]
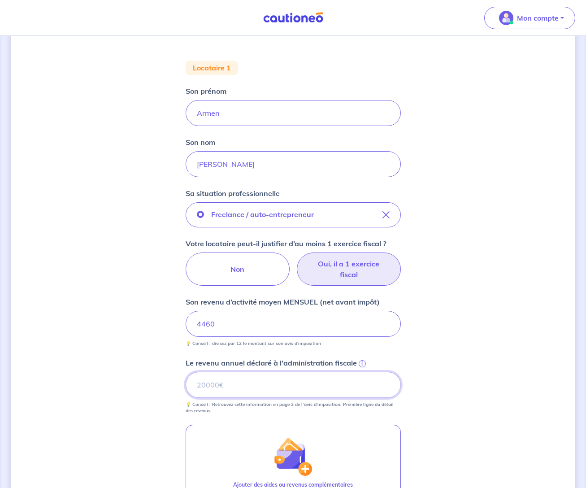
click at [204, 386] on input "Le revenu annuel déclaré à l'administration fiscale i" at bounding box center [293, 385] width 215 height 26
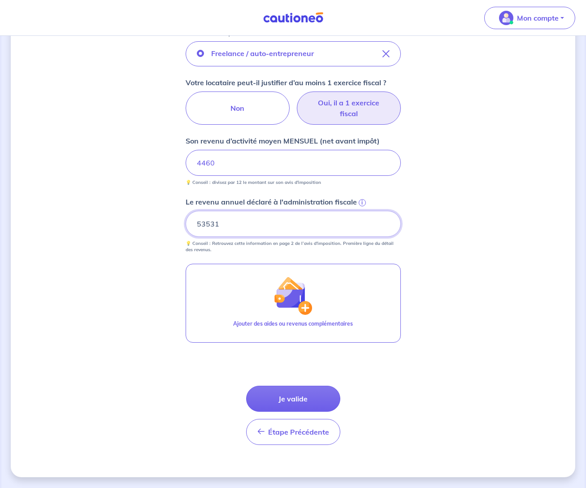
scroll to position [318, 0]
type input "53531"
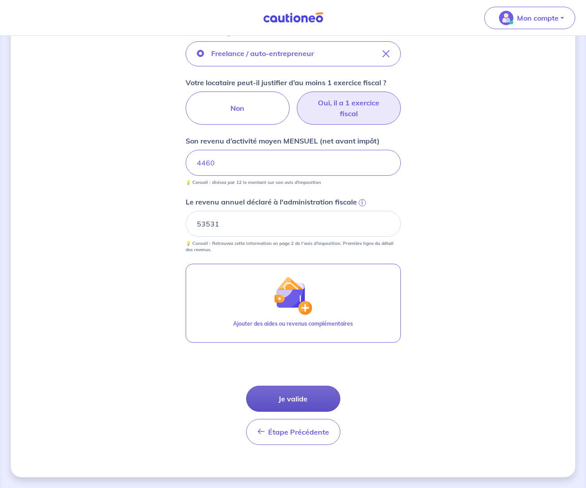
click at [287, 399] on button "Je valide" at bounding box center [293, 399] width 94 height 26
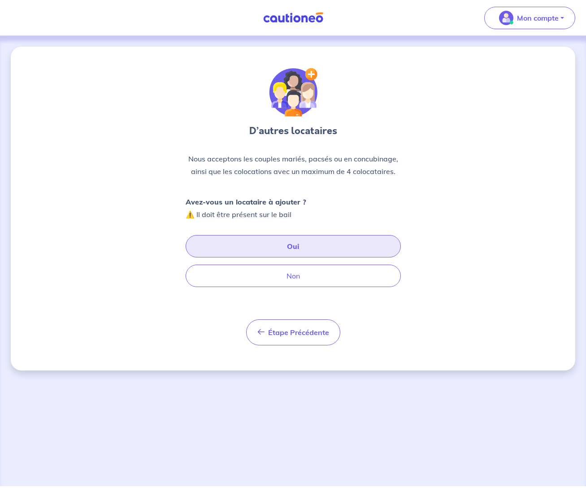
click at [293, 245] on button "Oui" at bounding box center [293, 246] width 215 height 22
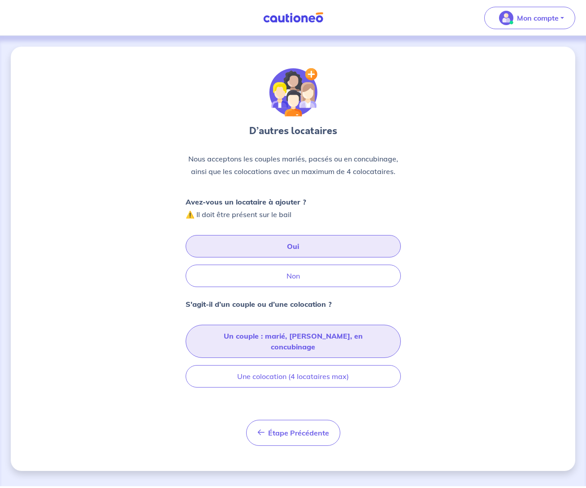
click at [287, 336] on button "Un couple : marié, [PERSON_NAME], en concubinage" at bounding box center [293, 341] width 215 height 33
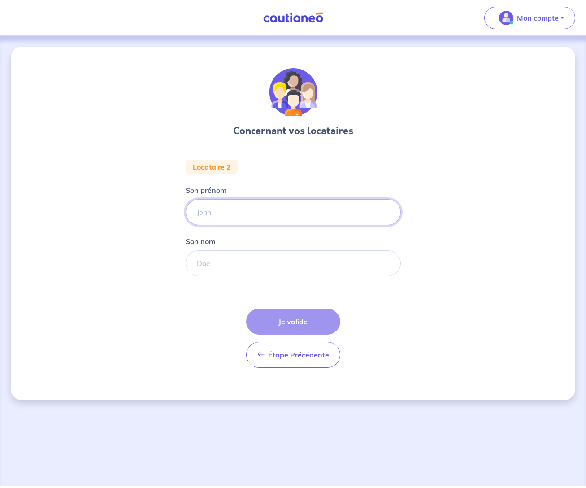
click at [222, 212] on input "Son prénom" at bounding box center [293, 212] width 215 height 26
type input "Alina"
click at [225, 268] on input "Son nom" at bounding box center [293, 263] width 215 height 26
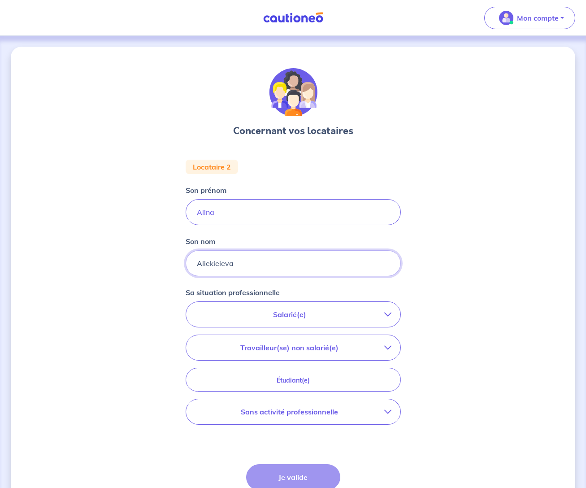
type input "Aliekieieva"
click at [391, 411] on icon "button" at bounding box center [388, 411] width 7 height 7
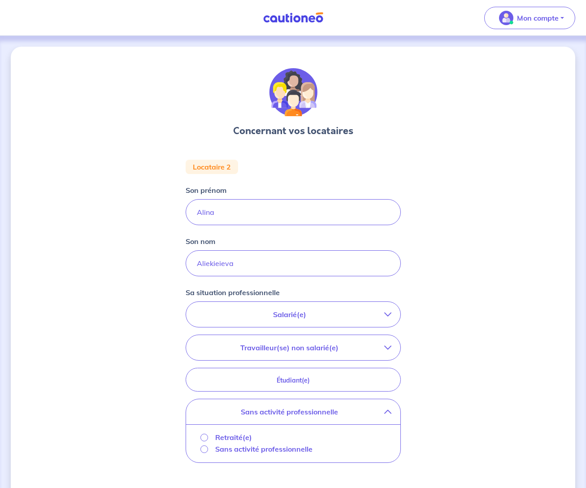
click at [204, 450] on input "Sans activité professionnelle" at bounding box center [205, 450] width 8 height 8
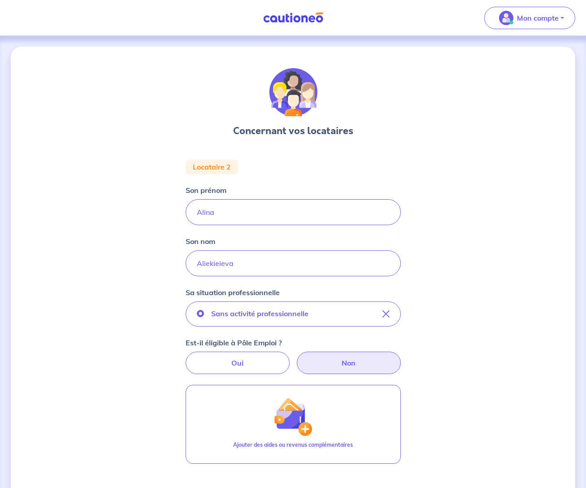
click at [334, 362] on label "Non" at bounding box center [349, 363] width 104 height 22
click at [296, 358] on input "Non" at bounding box center [293, 355] width 6 height 6
radio input "true"
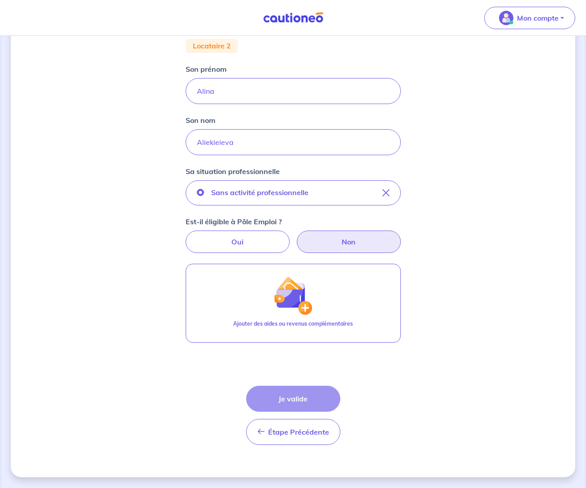
scroll to position [121, 0]
click at [301, 396] on div "Étape Précédente Précédent Je valide Je valide" at bounding box center [293, 415] width 94 height 59
click at [288, 435] on span "Étape Précédente" at bounding box center [298, 432] width 61 height 9
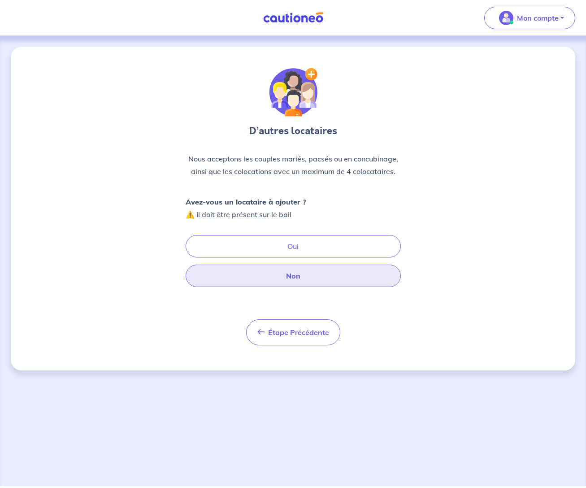
click at [293, 275] on button "Non" at bounding box center [293, 276] width 215 height 22
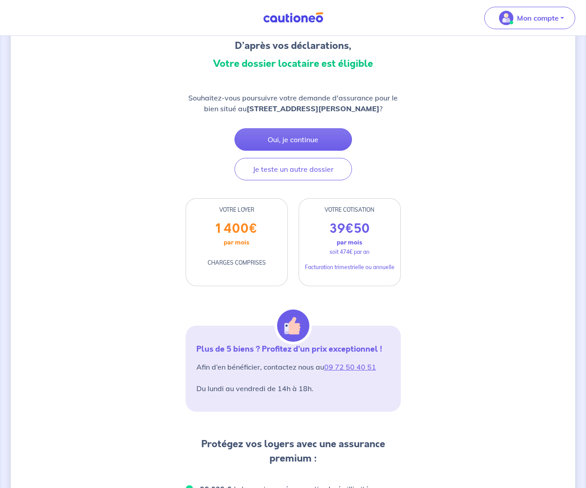
scroll to position [85, 0]
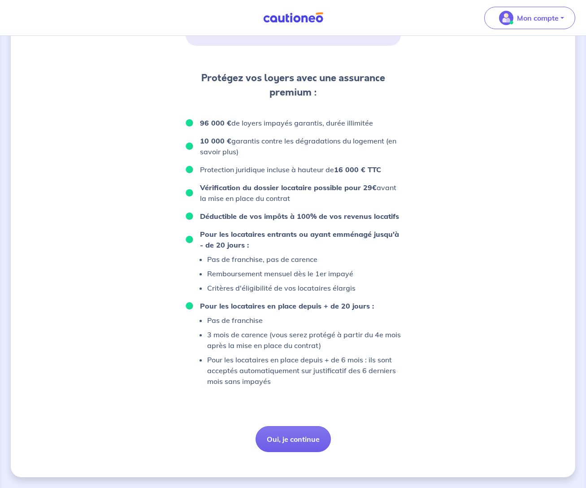
scroll to position [527, 0]
click at [290, 437] on button "Oui, je continue" at bounding box center [293, 439] width 75 height 26
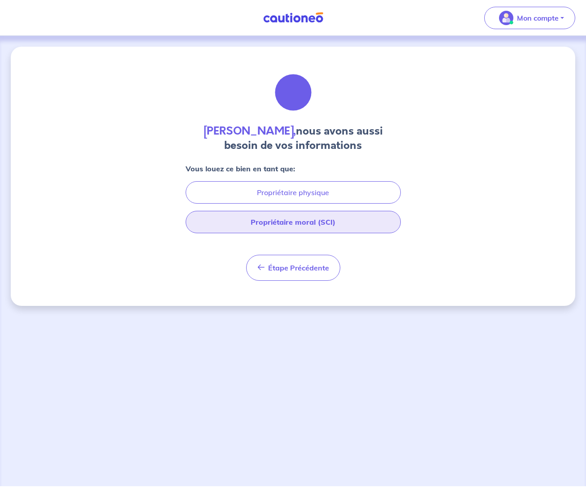
click at [292, 220] on button "Propriétaire moral (SCI)" at bounding box center [293, 222] width 215 height 22
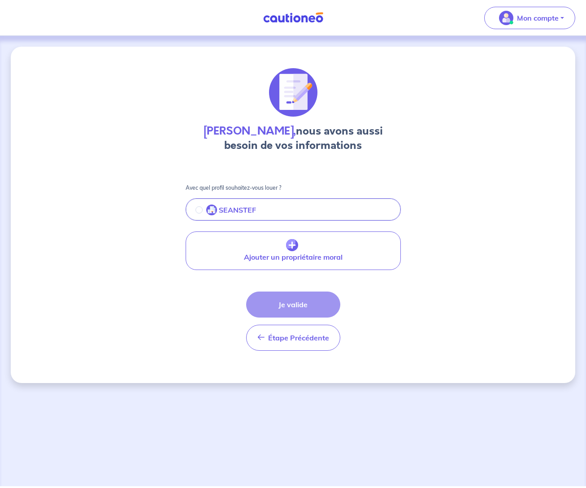
click at [197, 210] on input "radio" at bounding box center [199, 209] width 7 height 7
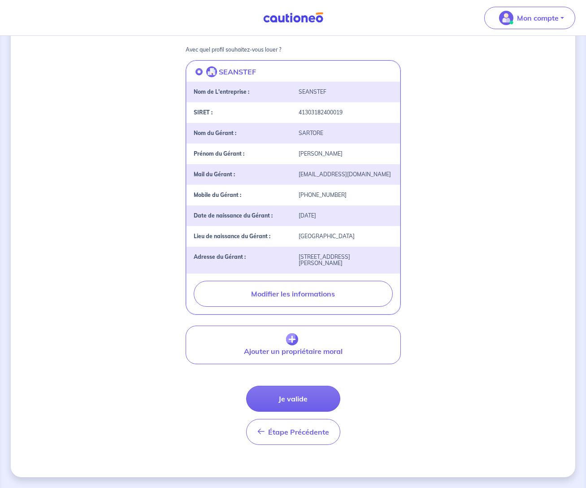
scroll to position [138, 0]
click at [297, 399] on button "Je valide" at bounding box center [293, 399] width 94 height 26
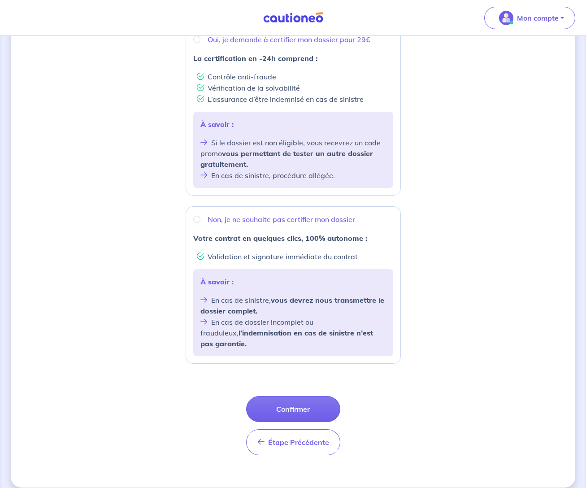
scroll to position [183, 0]
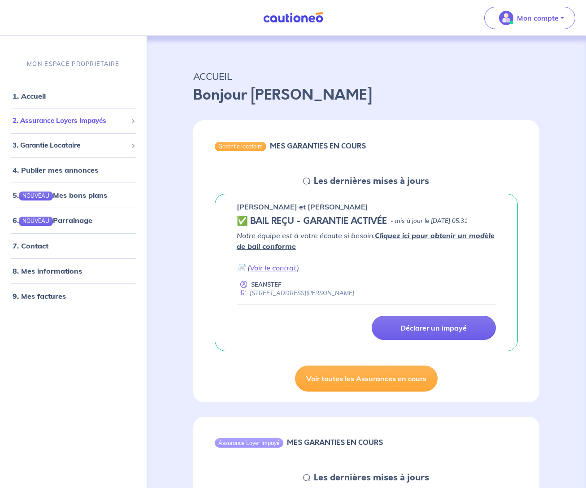
click at [56, 120] on span "2. Assurance Loyers Impayés" at bounding box center [70, 121] width 115 height 10
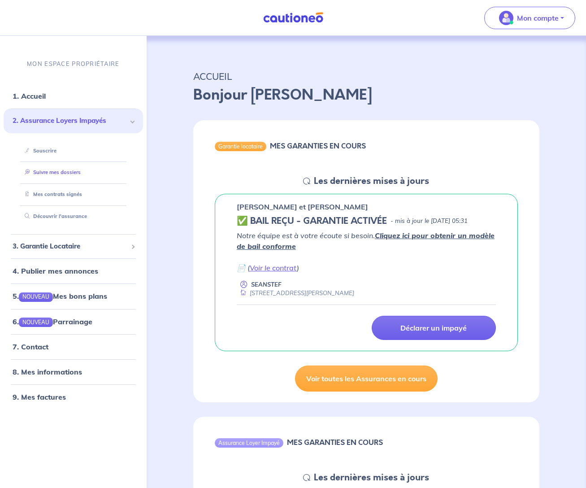
click at [60, 171] on link "Suivre mes dossiers" at bounding box center [51, 172] width 60 height 6
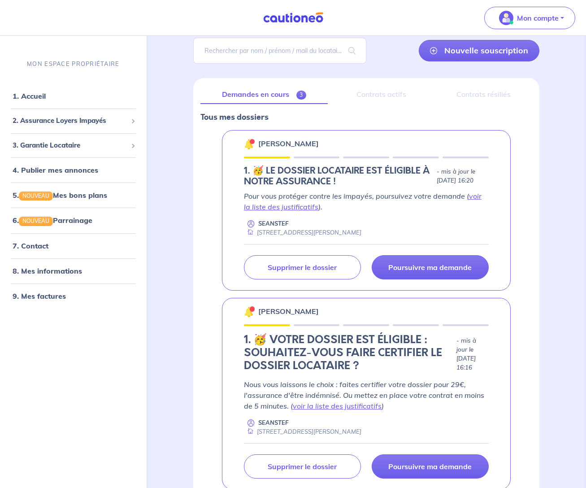
scroll to position [67, 0]
click at [426, 266] on p "Poursuivre ma demande" at bounding box center [430, 267] width 83 height 9
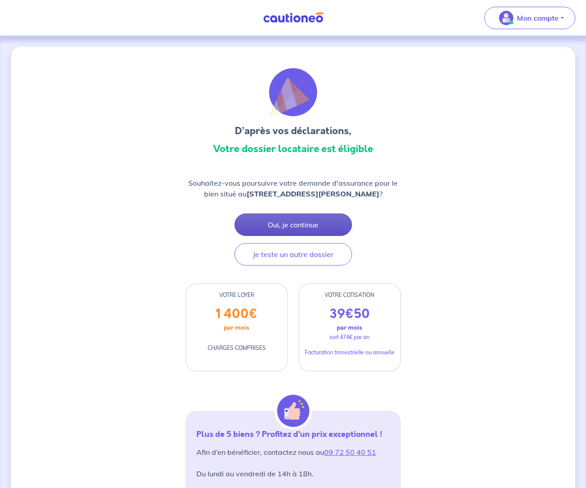
click at [294, 223] on button "Oui, je continue" at bounding box center [294, 225] width 118 height 22
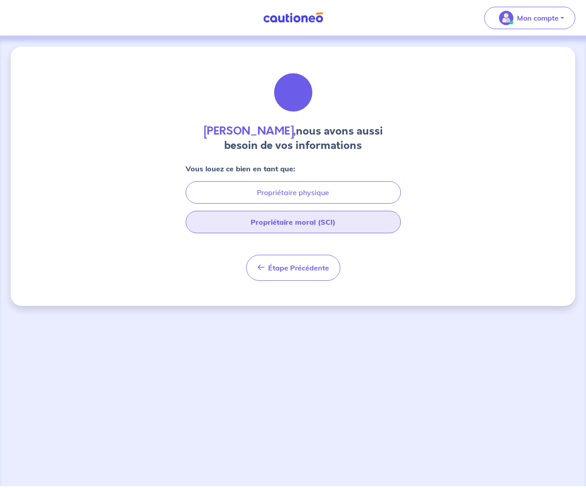
click at [297, 219] on button "Propriétaire moral (SCI)" at bounding box center [293, 222] width 215 height 22
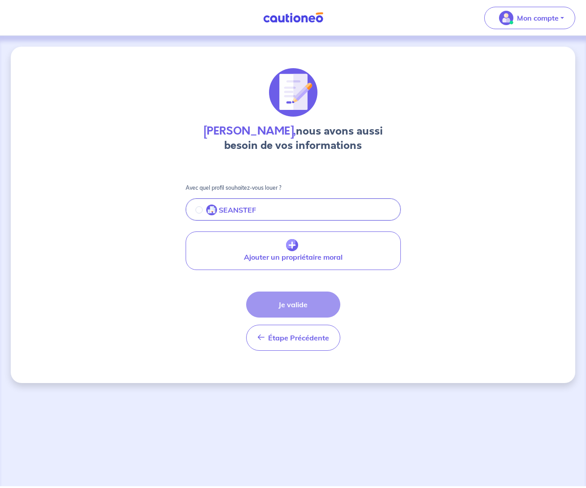
click at [296, 306] on div "Étape Précédente Précédent Je valide Je valide" at bounding box center [293, 321] width 94 height 59
click at [197, 208] on input "radio" at bounding box center [199, 209] width 7 height 7
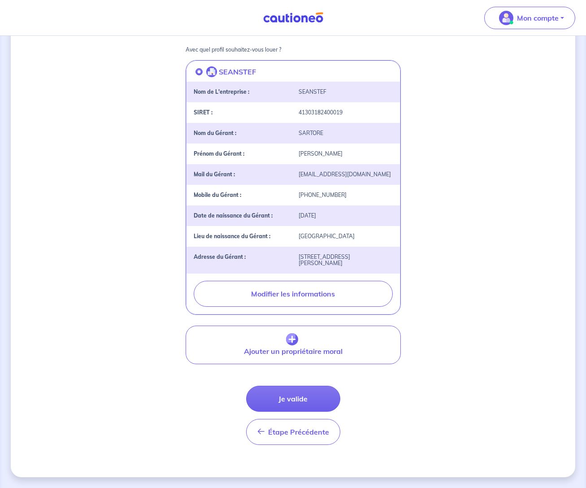
scroll to position [138, 0]
click at [289, 401] on button "Je valide" at bounding box center [293, 399] width 94 height 26
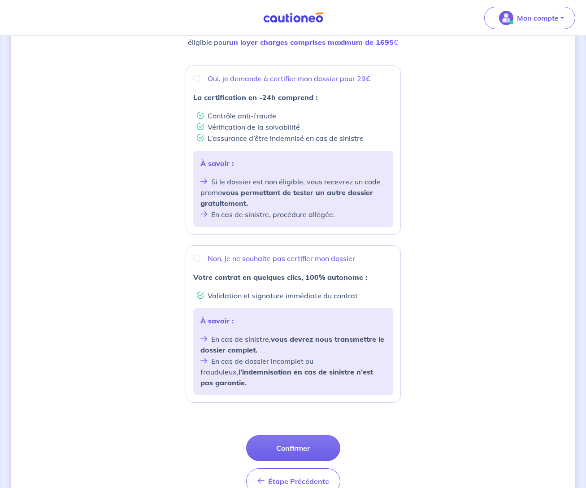
scroll to position [142, 0]
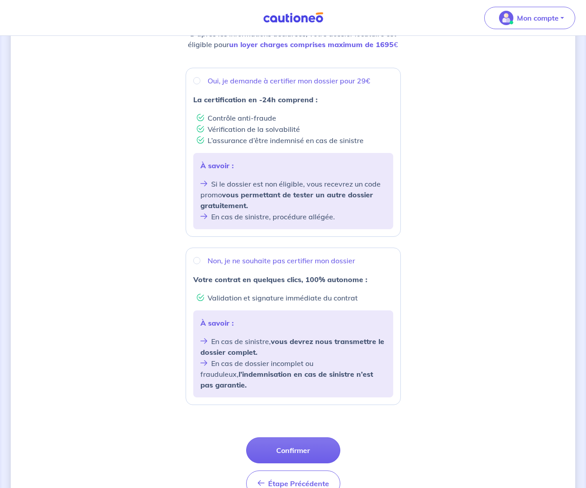
click at [197, 260] on input "Non, je ne souhaite pas certifier mon dossier" at bounding box center [196, 260] width 7 height 7
radio input "true"
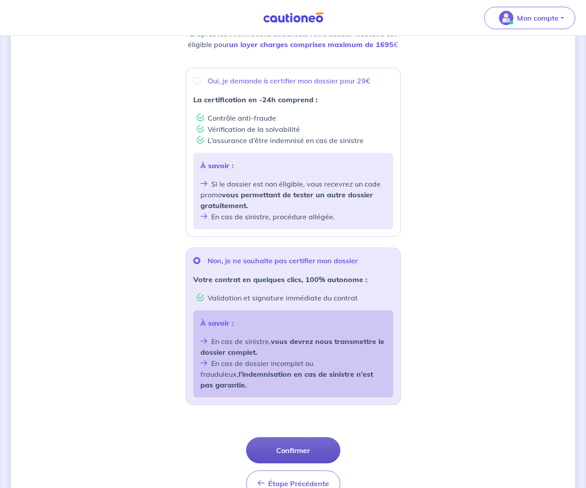
click at [293, 439] on button "Confirmer" at bounding box center [293, 450] width 94 height 26
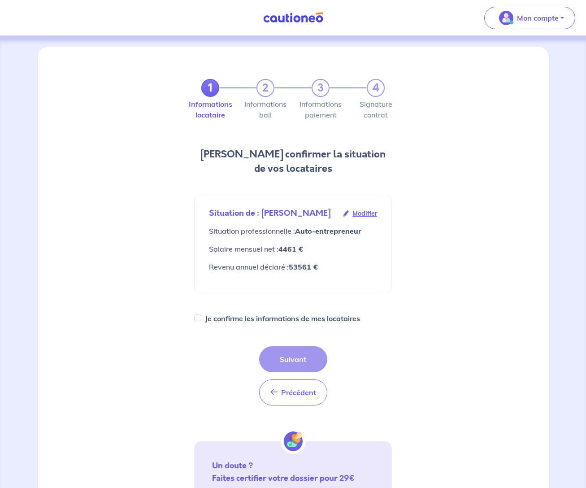
click at [199, 318] on input "Je confirme les informations de mes locataires" at bounding box center [197, 317] width 7 height 7
checkbox input "true"
click at [298, 357] on button "Suivant" at bounding box center [293, 359] width 68 height 26
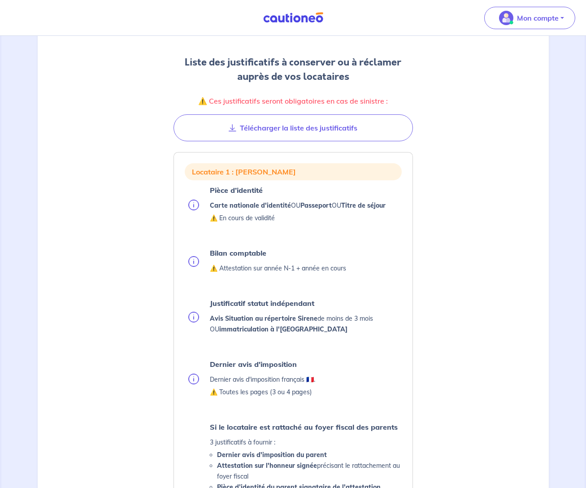
scroll to position [96, 0]
click at [215, 220] on p "⚠️ En cours de validité" at bounding box center [298, 217] width 176 height 11
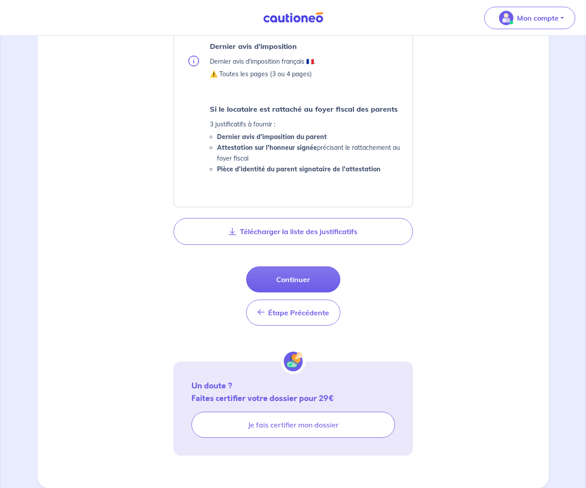
scroll to position [414, 0]
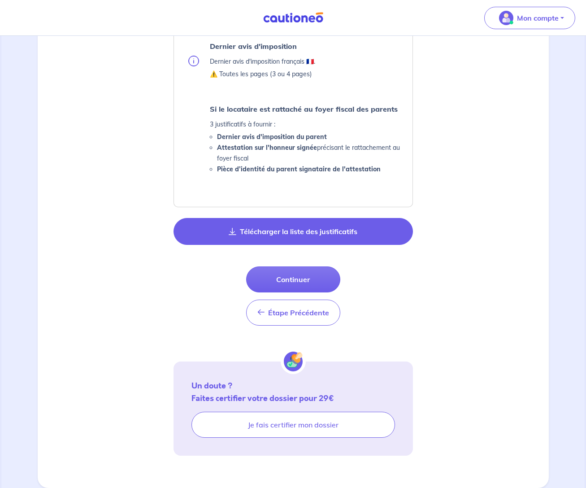
click at [286, 230] on button "Télécharger la liste des justificatifs" at bounding box center [294, 231] width 240 height 27
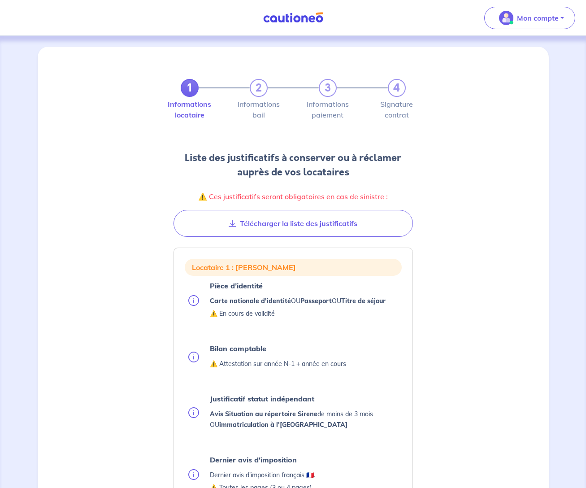
scroll to position [0, 0]
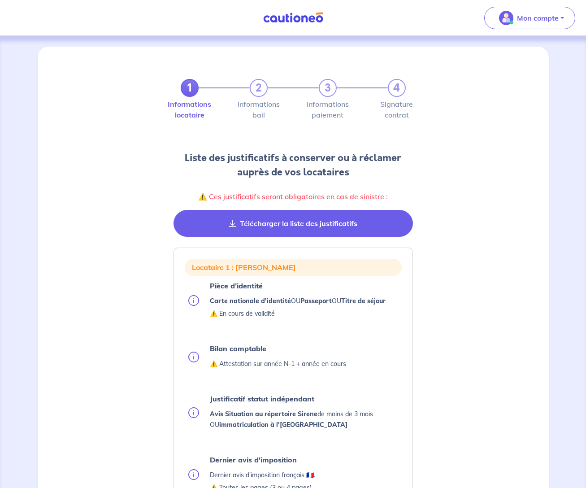
click at [293, 222] on button "Télécharger la liste des justificatifs" at bounding box center [294, 223] width 240 height 27
